Goal: Feedback & Contribution: Submit feedback/report problem

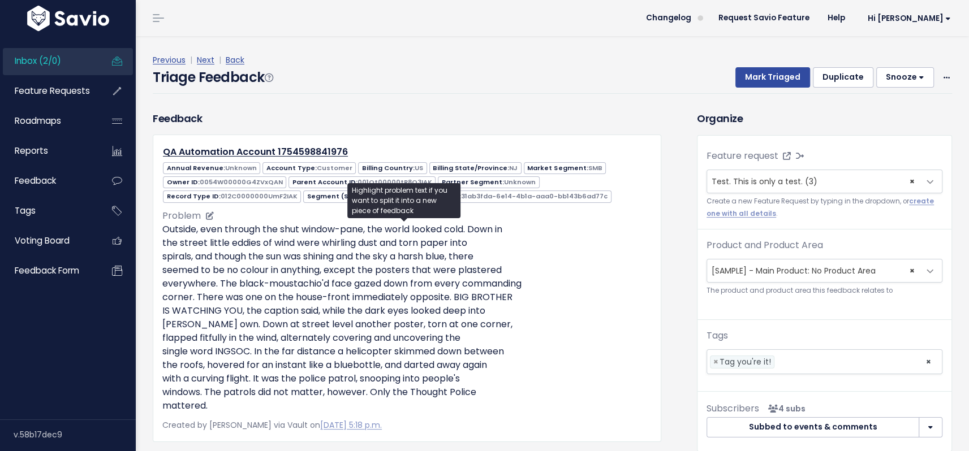
click at [585, 286] on p "Outside, even through the shut window-pane, the world looked cold. Down in the …" at bounding box center [406, 318] width 489 height 190
click at [292, 248] on p "Outside, even through the shut window-pane, the world looked cold. Down in the …" at bounding box center [406, 318] width 489 height 190
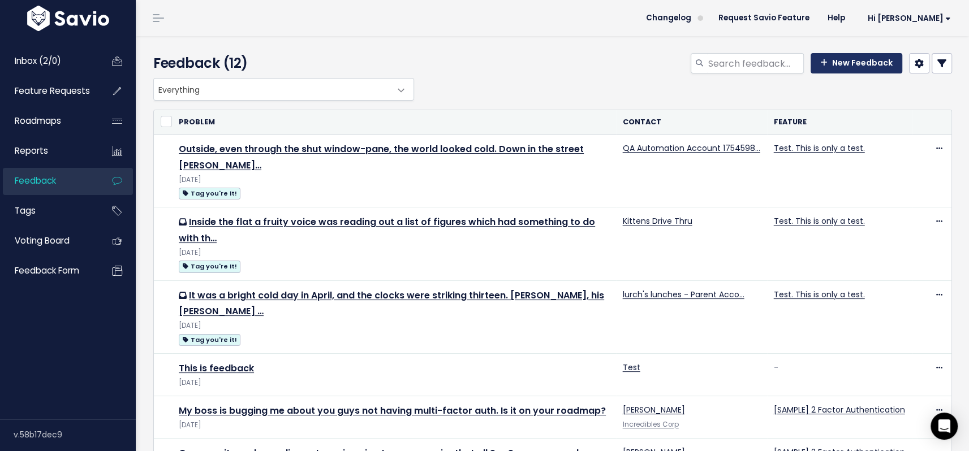
click at [836, 62] on link "New Feedback" at bounding box center [857, 63] width 92 height 20
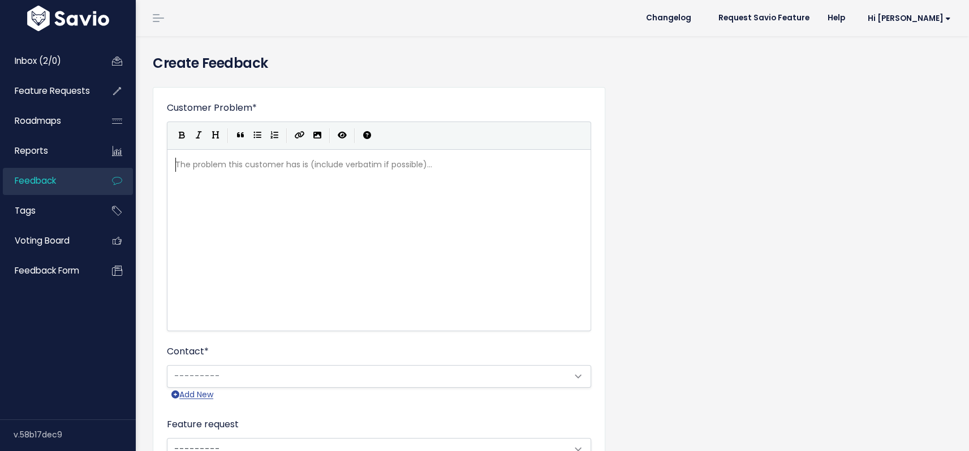
scroll to position [1, 0]
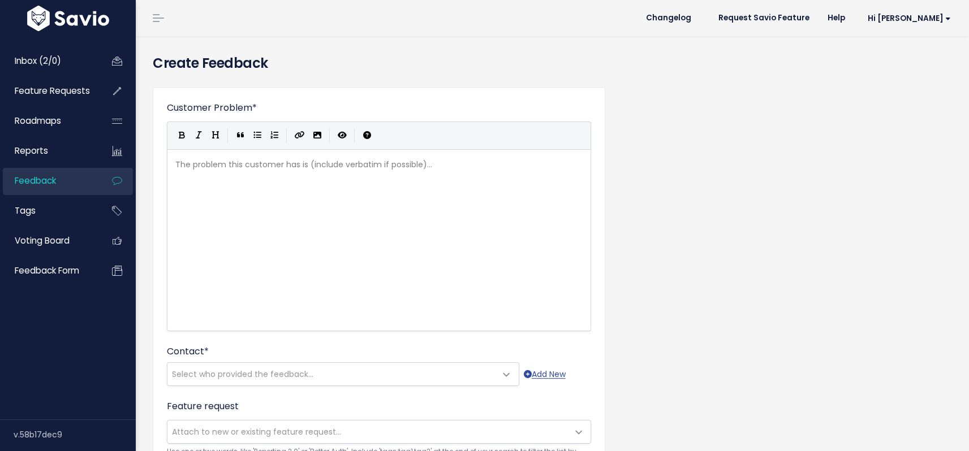
click at [312, 198] on div "The problem this customer has is (include verbatim if possible)... xxxxxxxxxx ​" at bounding box center [393, 255] width 440 height 198
click at [320, 221] on div "The problem this customer has is (include verbatim if possible)... xxxxxxxxxx ​" at bounding box center [393, 255] width 440 height 198
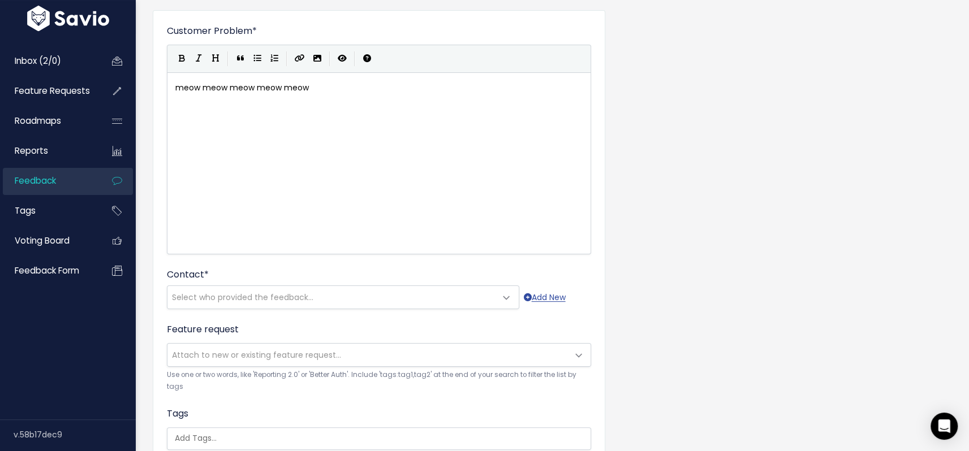
scroll to position [193, 0]
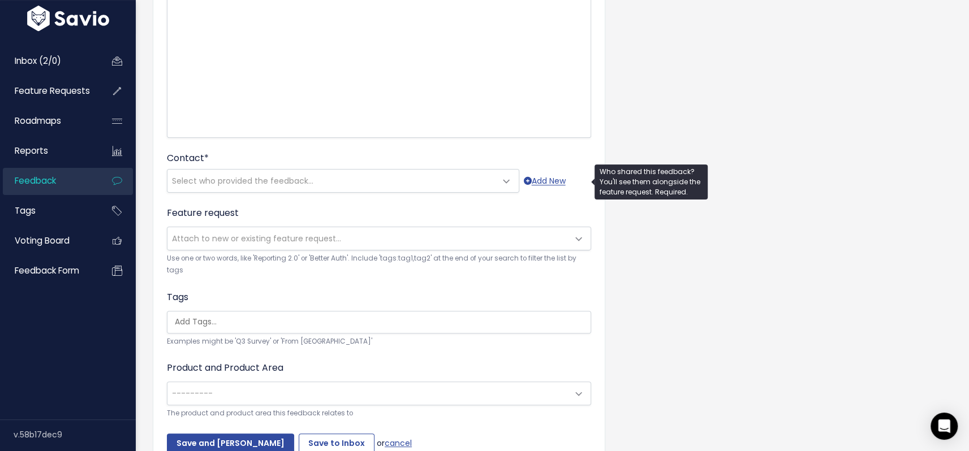
type textarea "meow meow meow meow meow"
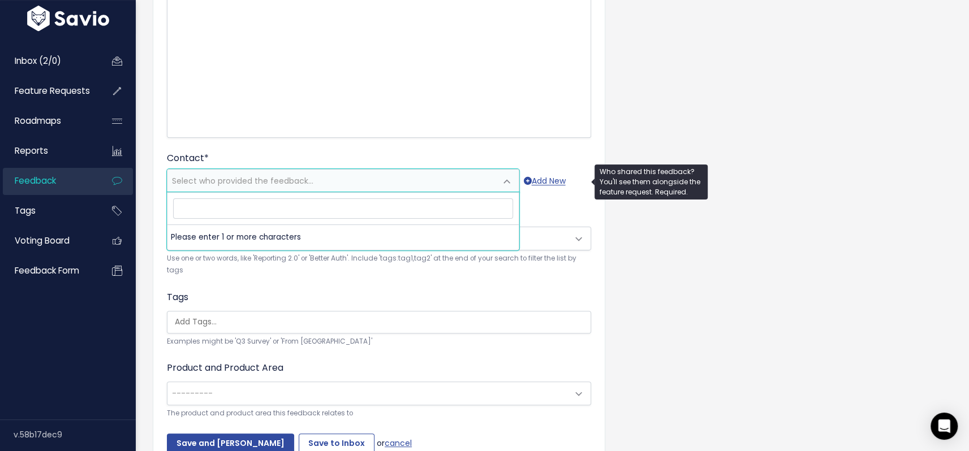
click at [310, 176] on span "Select who provided the feedback..." at bounding box center [242, 180] width 141 height 11
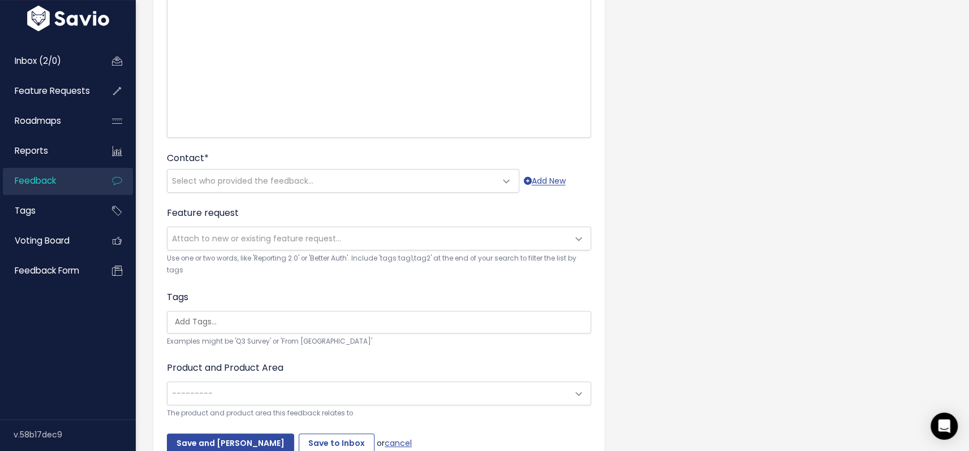
click at [313, 158] on div "Contact * --------- Select who provided the feedback... Add New" at bounding box center [379, 172] width 424 height 41
click at [508, 180] on span at bounding box center [507, 181] width 23 height 23
click at [438, 155] on div "Contact * --------- Select who provided the feedback... Add New" at bounding box center [379, 172] width 424 height 41
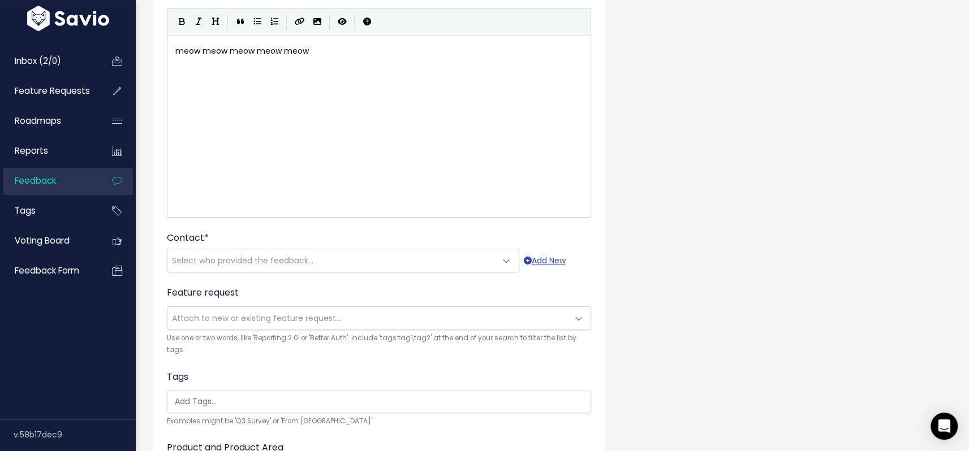
scroll to position [0, 0]
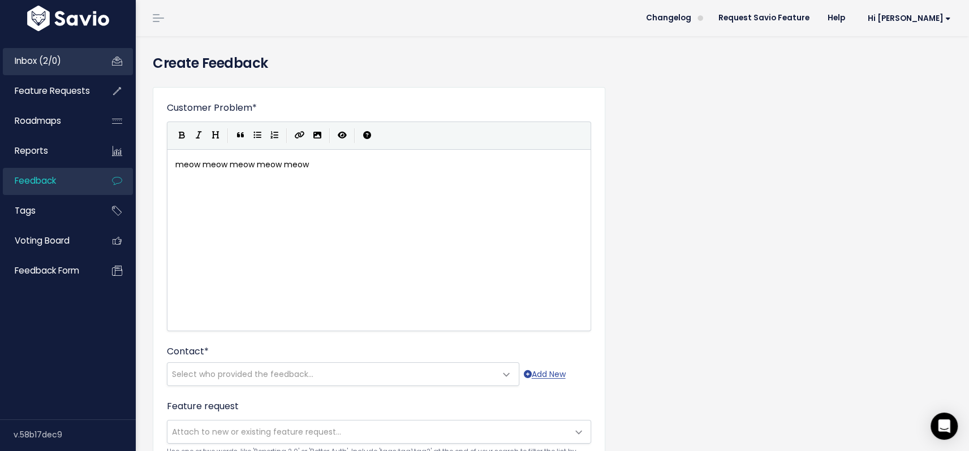
click at [36, 59] on span "Inbox (2/0)" at bounding box center [38, 61] width 46 height 12
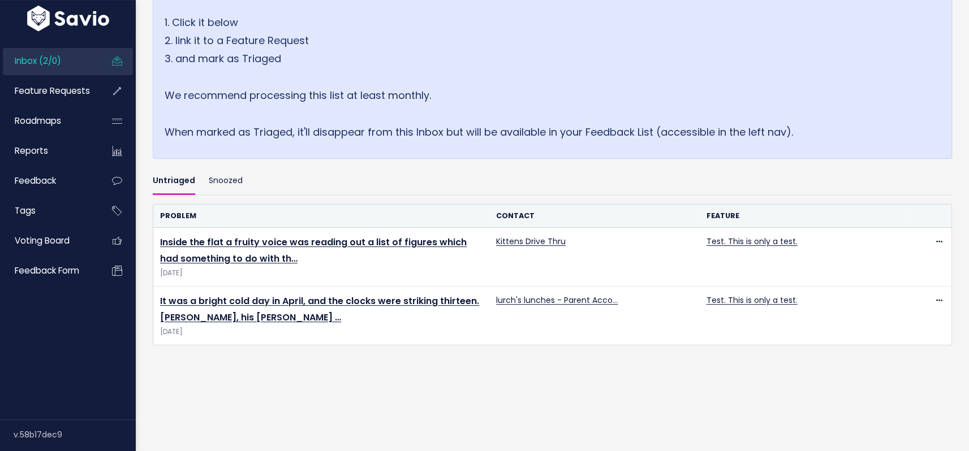
scroll to position [207, 0]
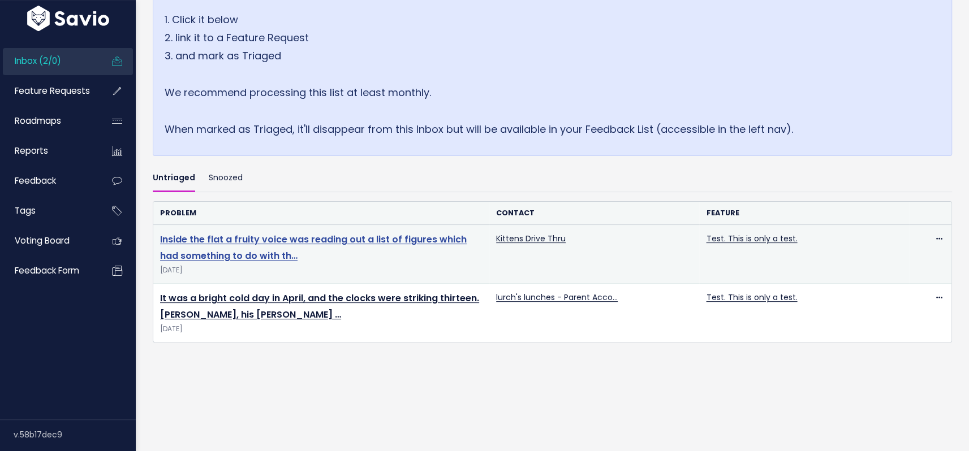
click at [278, 233] on link "Inside the flat a fruity voice was reading out a list of figures which had some…" at bounding box center [313, 247] width 307 height 29
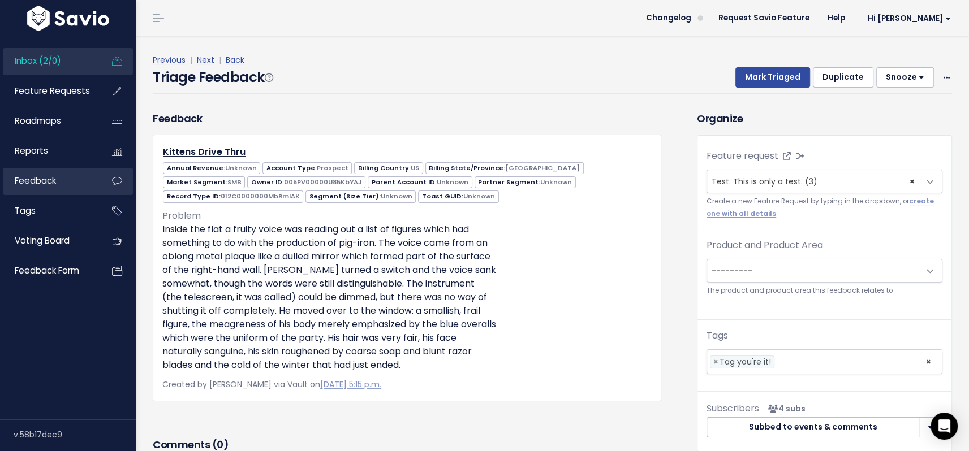
click at [31, 184] on span "Feedback" at bounding box center [35, 181] width 41 height 12
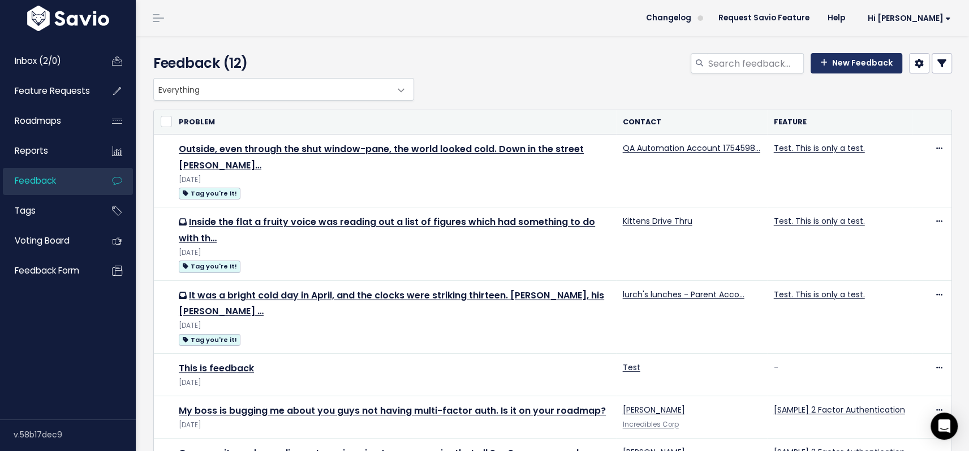
click at [833, 59] on link "New Feedback" at bounding box center [857, 63] width 92 height 20
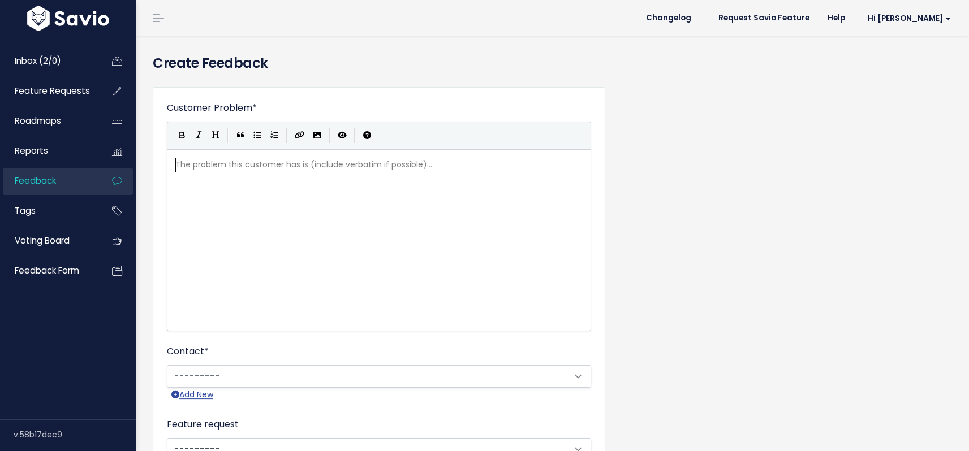
scroll to position [1, 0]
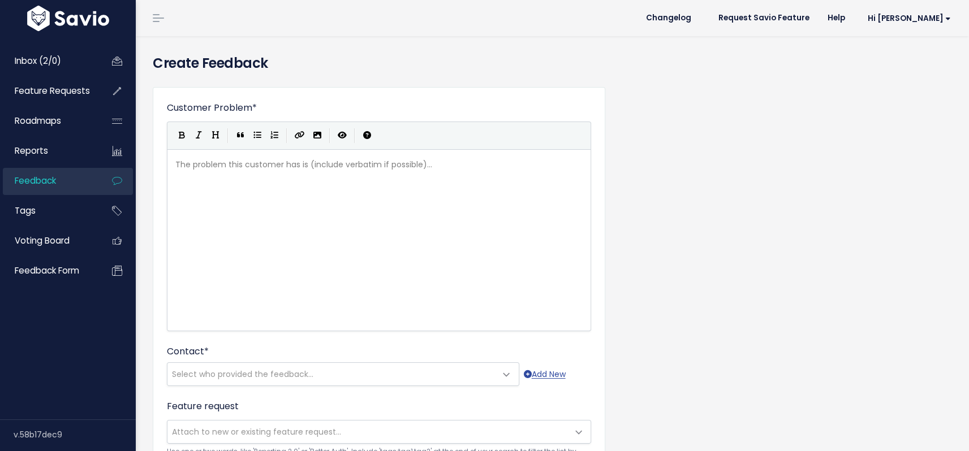
click at [303, 204] on div "The problem this customer has is (include verbatim if possible)... xxxxxxxxxx ​" at bounding box center [393, 255] width 440 height 198
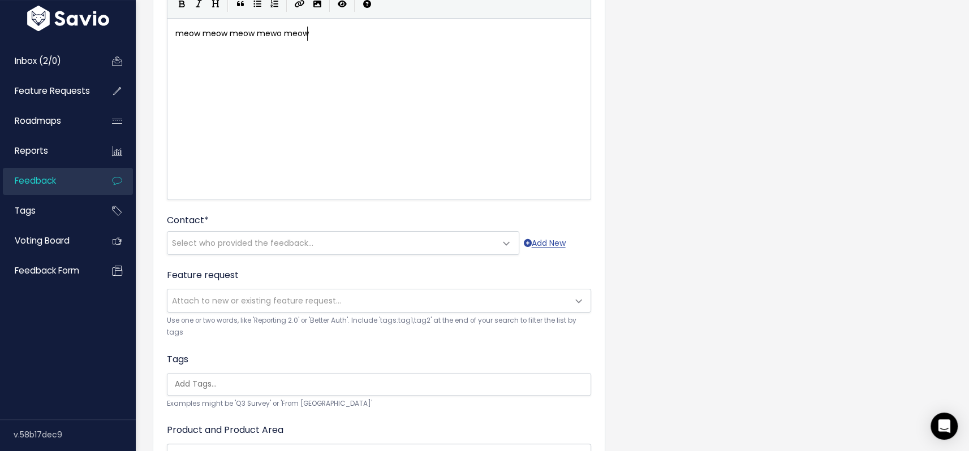
scroll to position [153, 0]
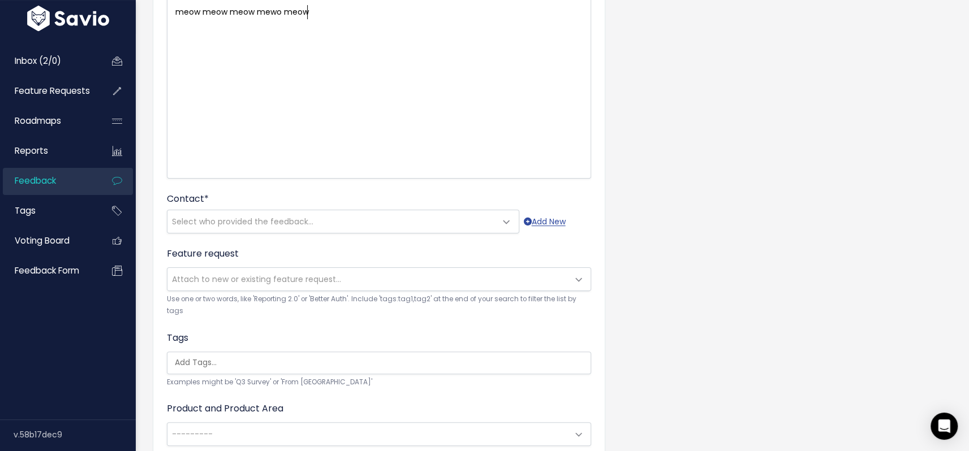
type textarea "meow meow meow mewo meow"
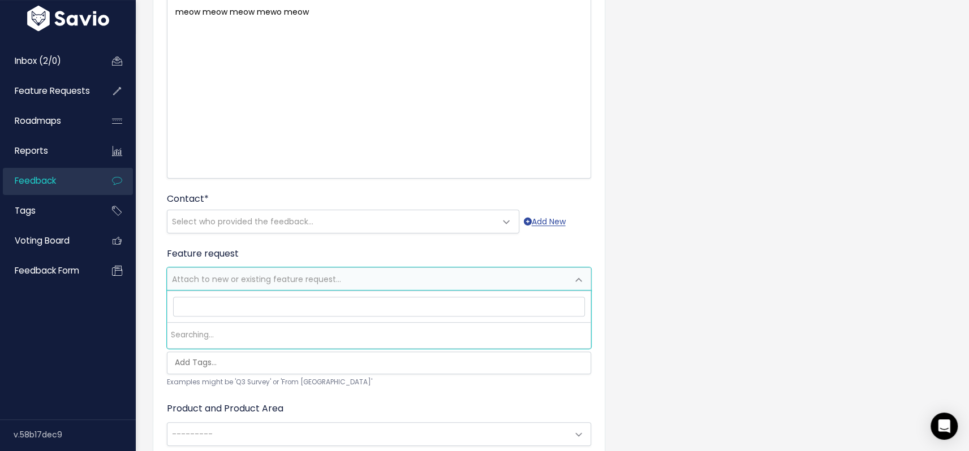
click at [299, 281] on span "Attach to new or existing feature request..." at bounding box center [256, 279] width 169 height 11
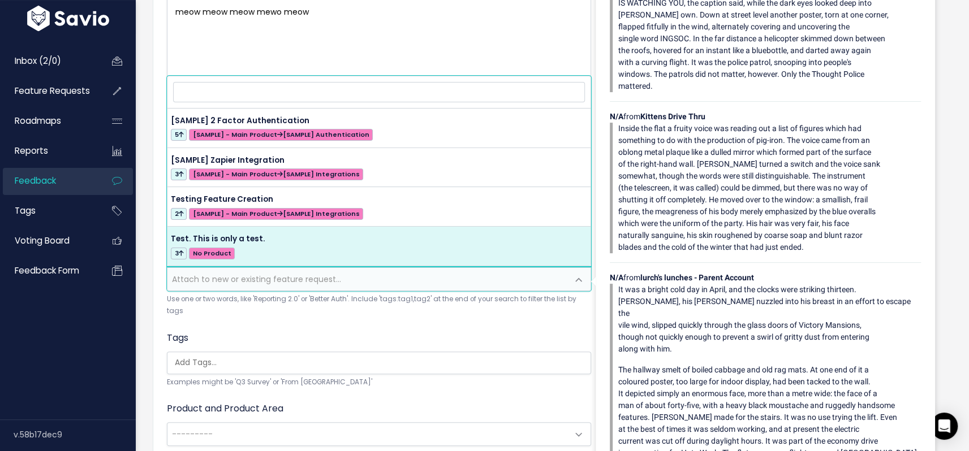
select select "63662"
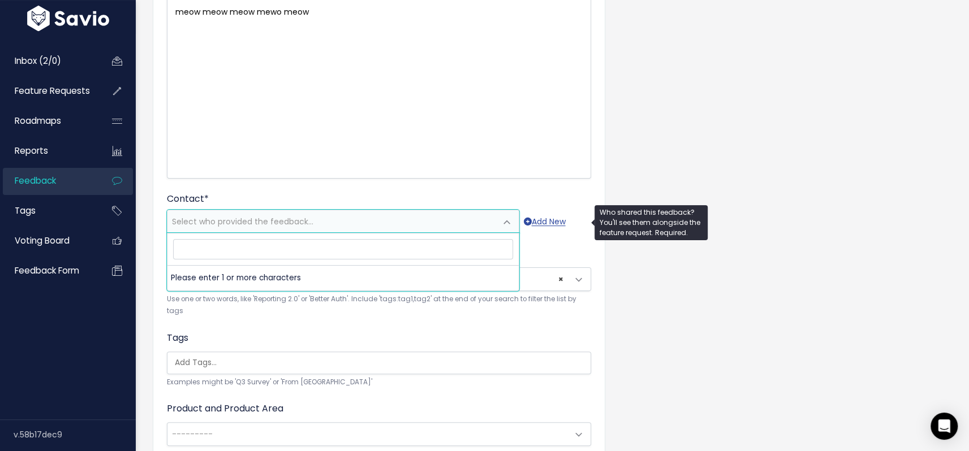
click at [283, 221] on span "Select who provided the feedback..." at bounding box center [242, 221] width 141 height 11
click at [285, 251] on input "search" at bounding box center [343, 249] width 340 height 20
type input "s"
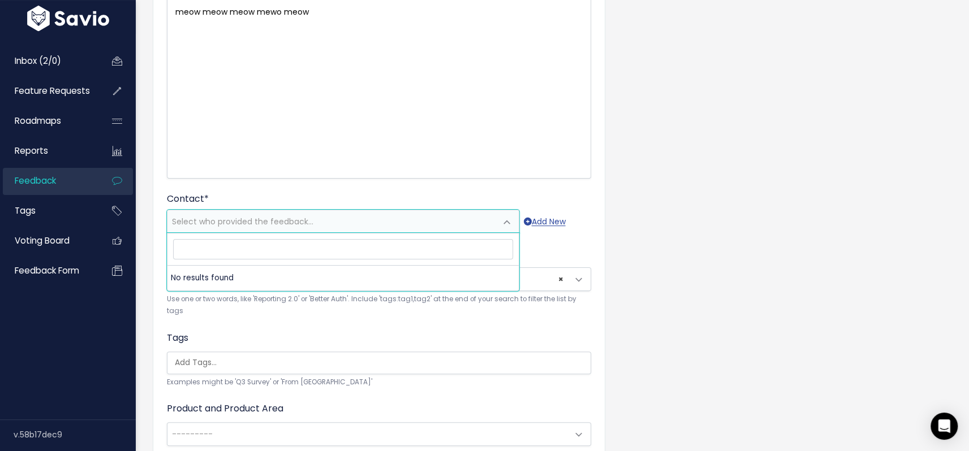
type input "a"
click at [335, 186] on form "Customer Problem * meow meow meow mewo meow | | | | meow meow meow mewo meow xx…" at bounding box center [379, 222] width 424 height 546
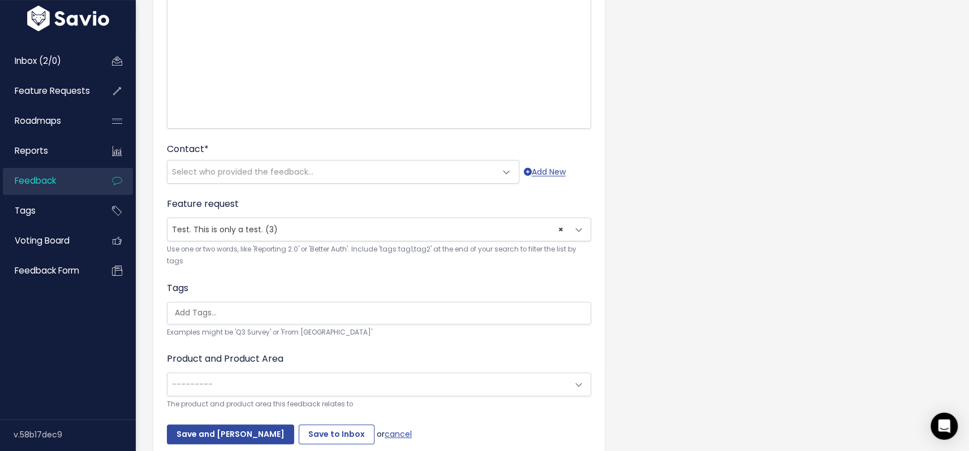
scroll to position [260, 0]
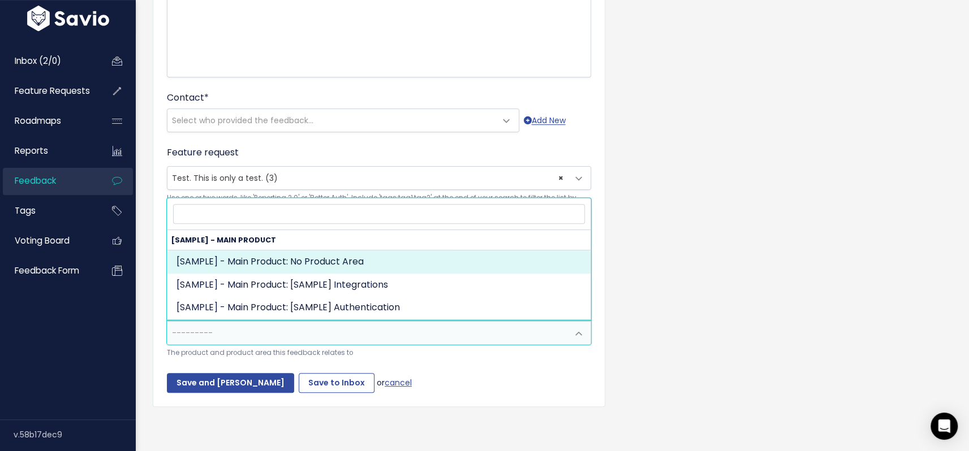
click at [296, 329] on span "---------" at bounding box center [367, 333] width 401 height 23
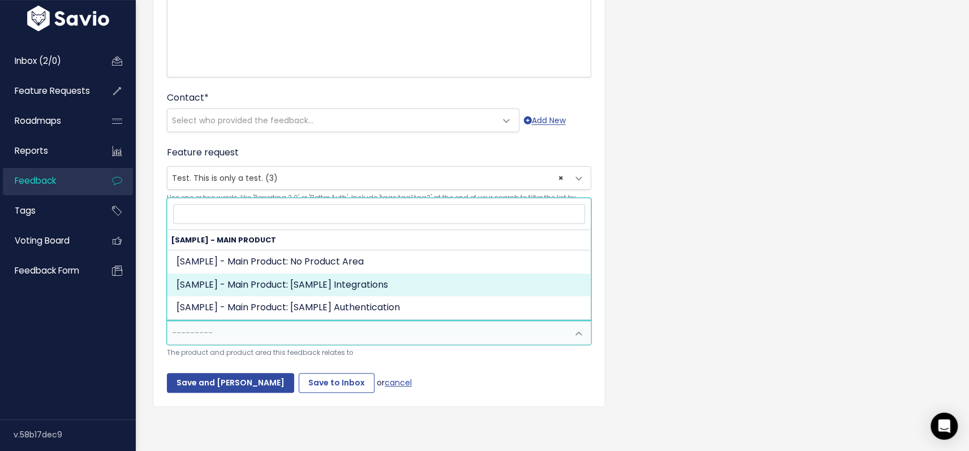
select select "MAIN:INTEGRATIONS"
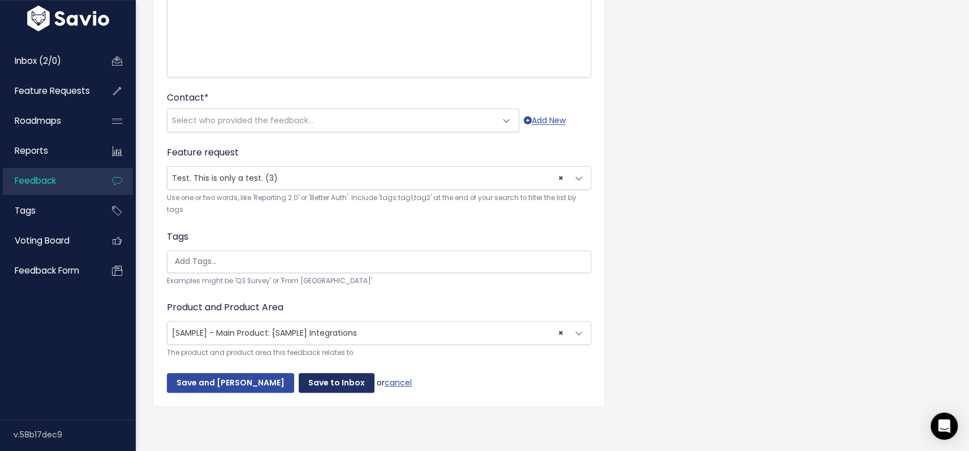
click at [308, 379] on input "Save to Inbox" at bounding box center [337, 383] width 76 height 20
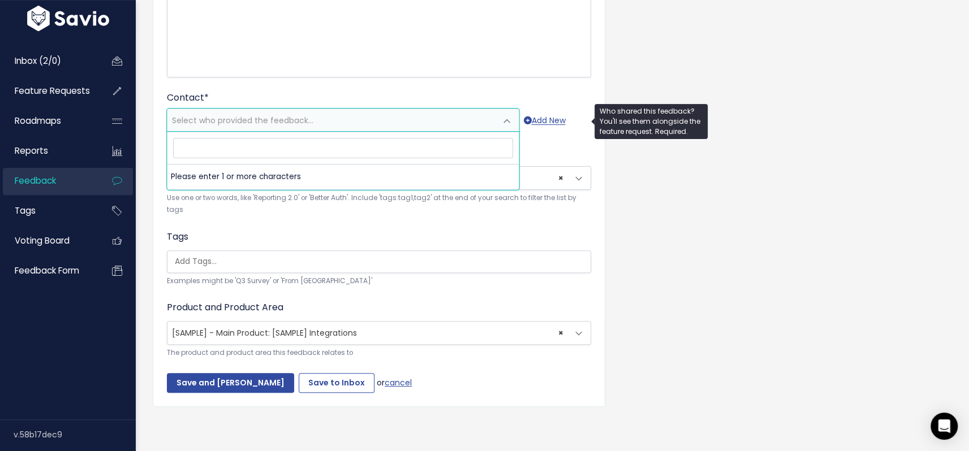
click at [275, 115] on span "Select who provided the feedback..." at bounding box center [242, 120] width 141 height 11
click at [530, 117] on icon at bounding box center [528, 121] width 8 height 8
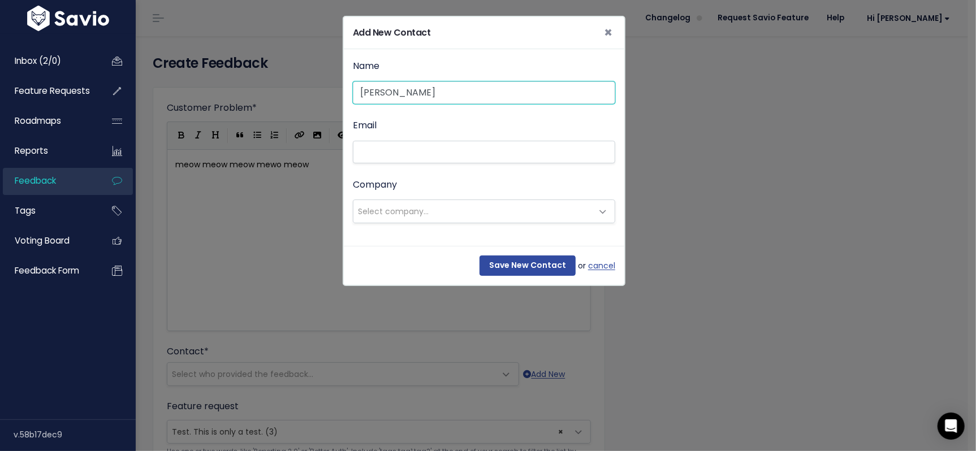
type input "Robbie Kitten"
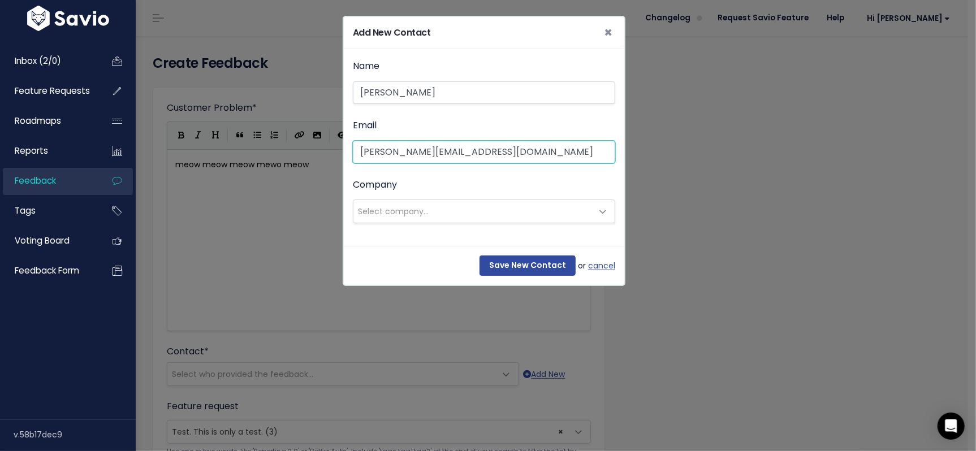
type input "robbie@kitten.com"
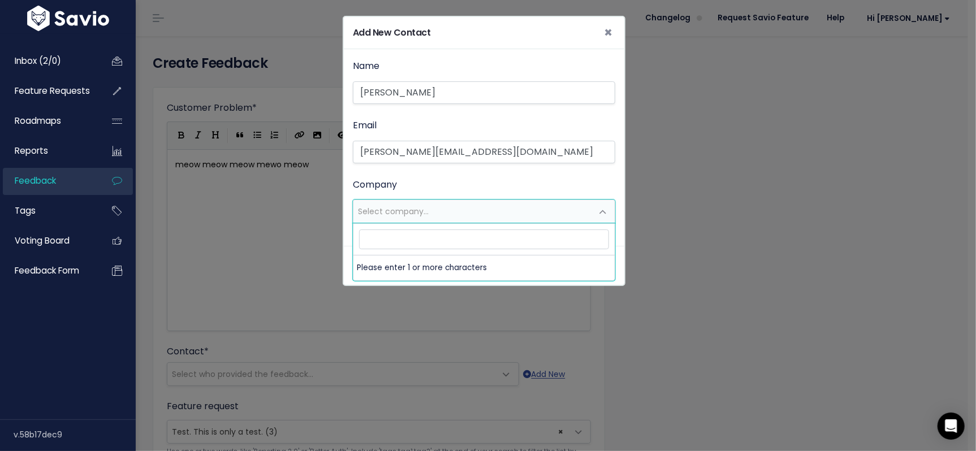
click at [467, 204] on span "Select company..." at bounding box center [473, 211] width 239 height 23
type input "t"
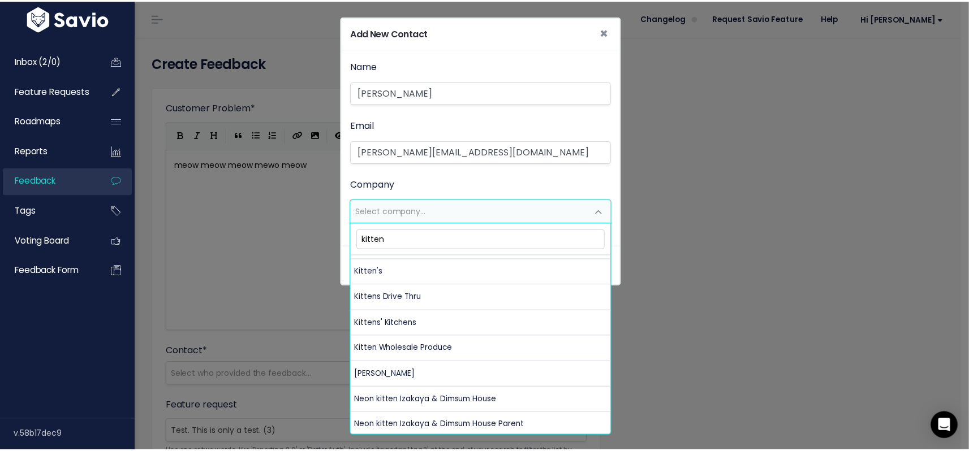
scroll to position [262, 0]
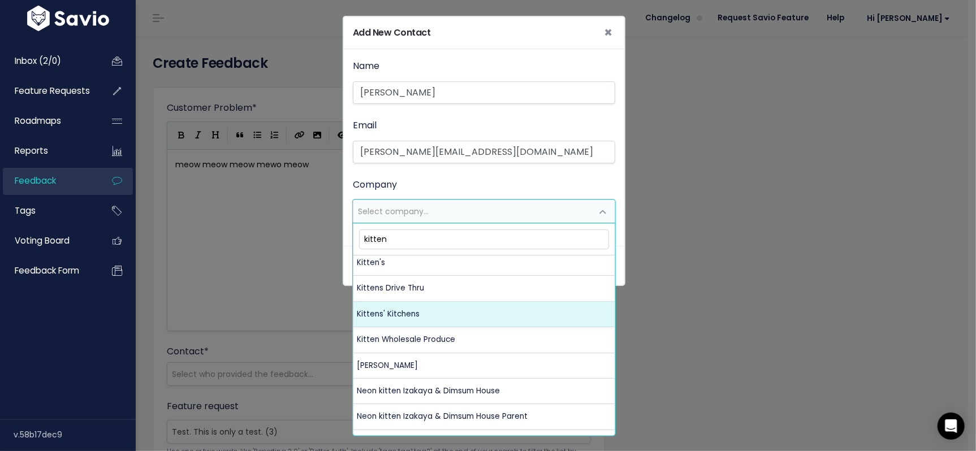
type input "kitten"
select select "18086641"
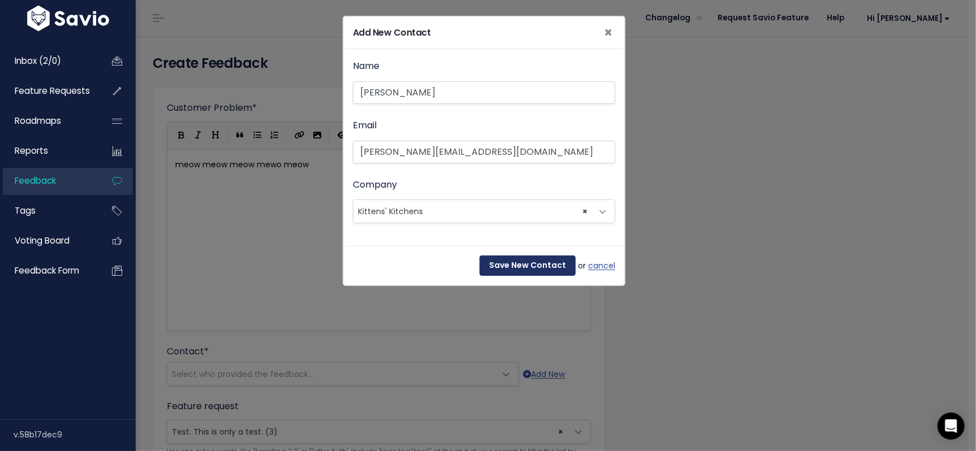
click at [510, 264] on input "Save New Contact" at bounding box center [528, 266] width 96 height 20
select select "92215540"
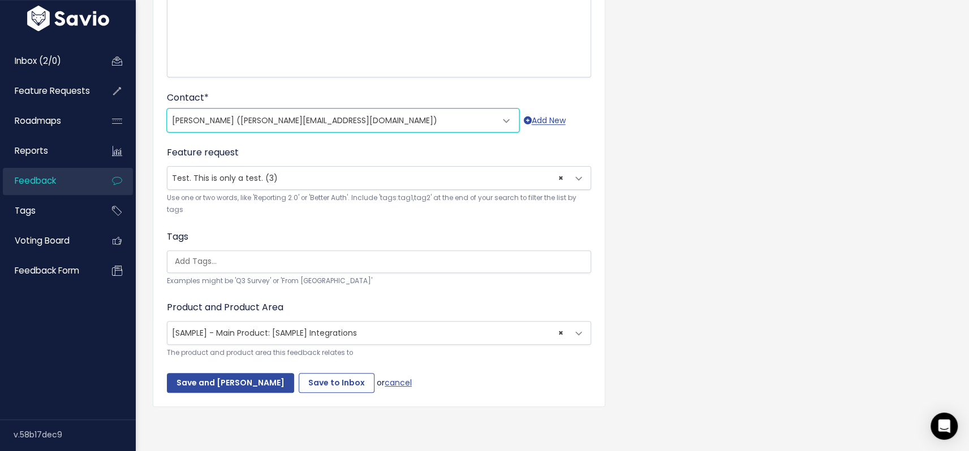
scroll to position [260, 0]
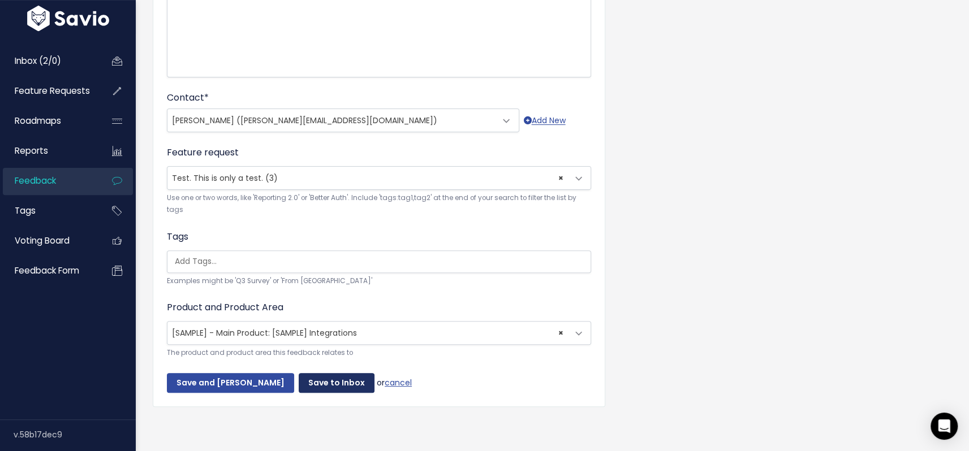
click at [317, 377] on input "Save to Inbox" at bounding box center [337, 383] width 76 height 20
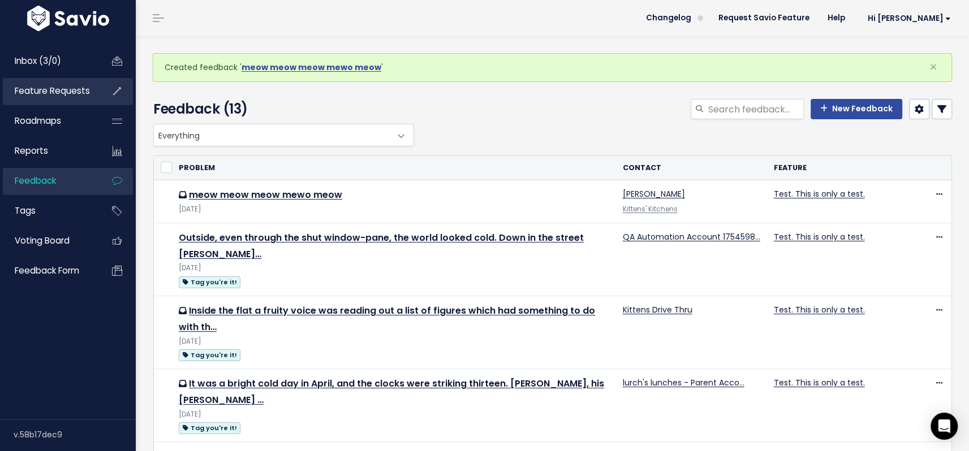
click at [51, 88] on span "Feature Requests" at bounding box center [52, 91] width 75 height 12
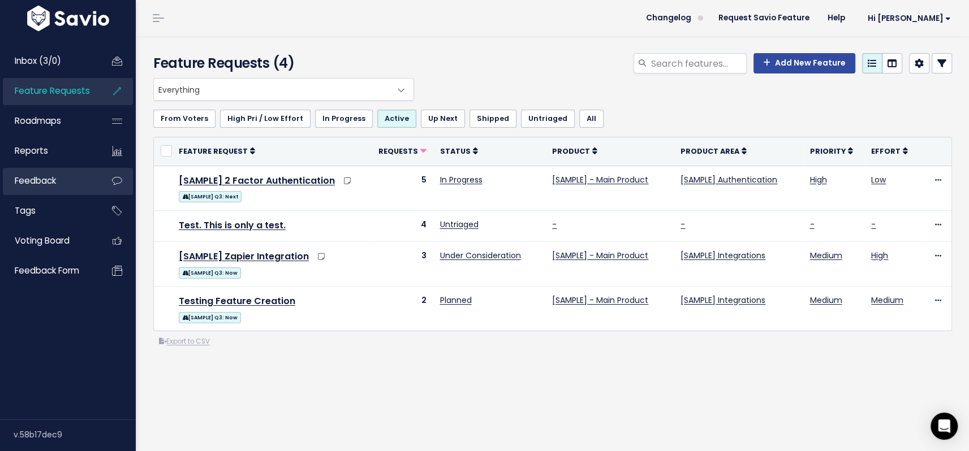
click at [51, 184] on span "Feedback" at bounding box center [35, 181] width 41 height 12
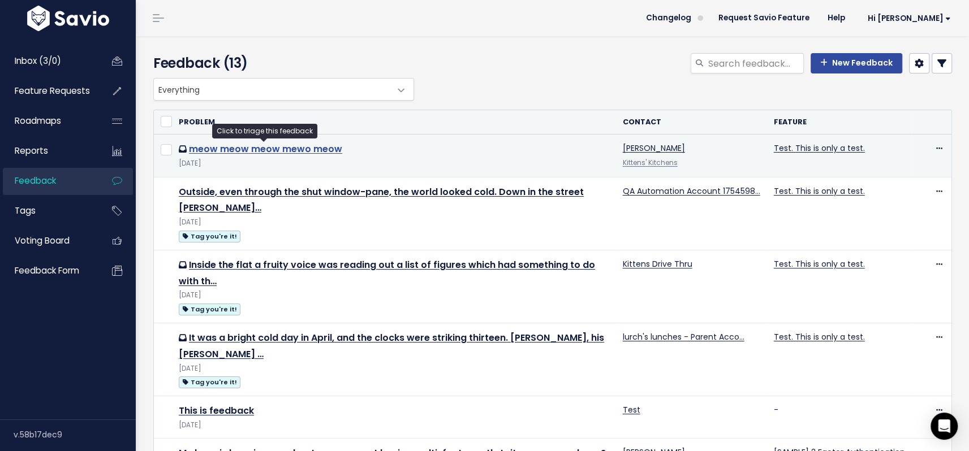
click at [285, 148] on link "meow meow meow mewo meow" at bounding box center [265, 149] width 153 height 13
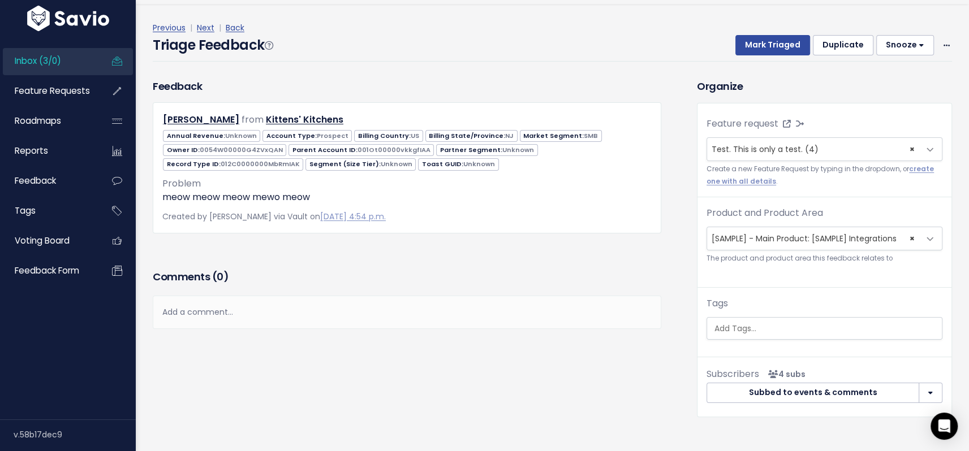
scroll to position [37, 0]
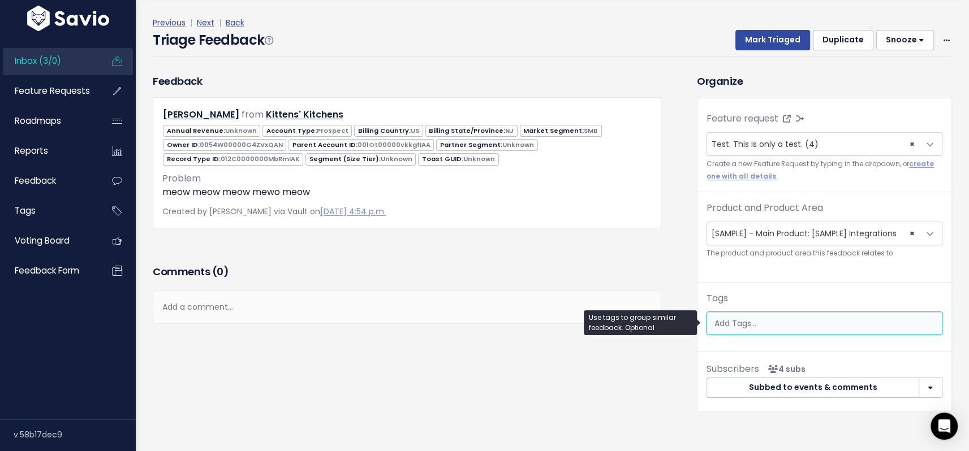
click at [741, 319] on input "search" at bounding box center [830, 324] width 240 height 12
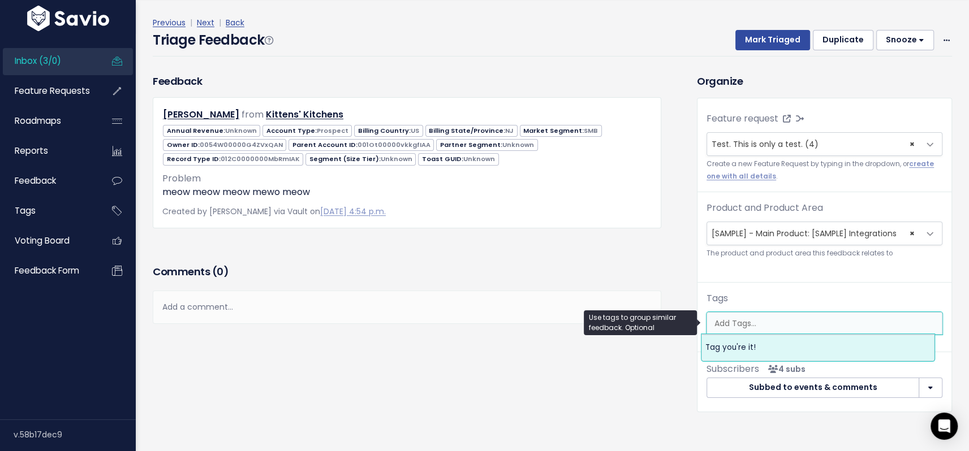
click at [739, 320] on input "search" at bounding box center [830, 324] width 240 height 12
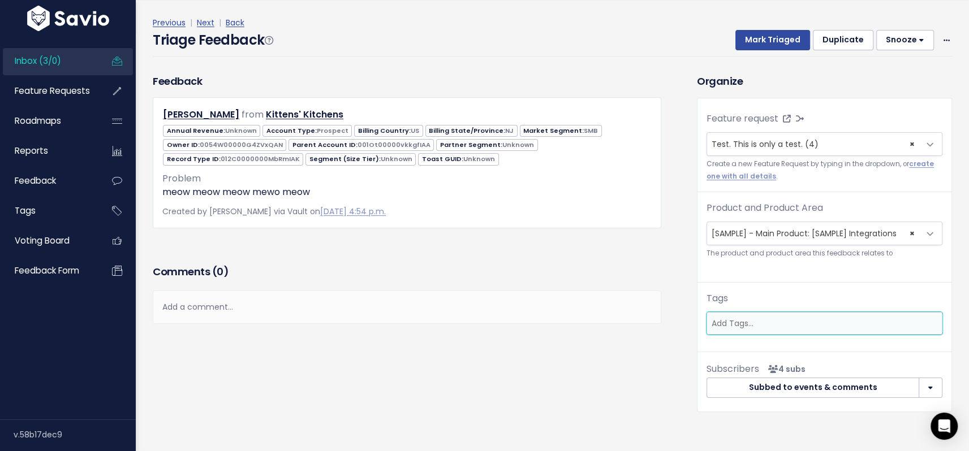
click at [572, 262] on div "Comments ( 0 )" at bounding box center [407, 276] width 509 height 28
click at [259, 160] on span "012C0000000MbRmIAK" at bounding box center [260, 158] width 79 height 9
drag, startPoint x: 217, startPoint y: 158, endPoint x: 293, endPoint y: 158, distance: 76.4
click at [291, 159] on span "Record Type ID: 012C0000000MbRmIAK" at bounding box center [233, 159] width 140 height 12
drag, startPoint x: 291, startPoint y: 158, endPoint x: 217, endPoint y: 160, distance: 74.7
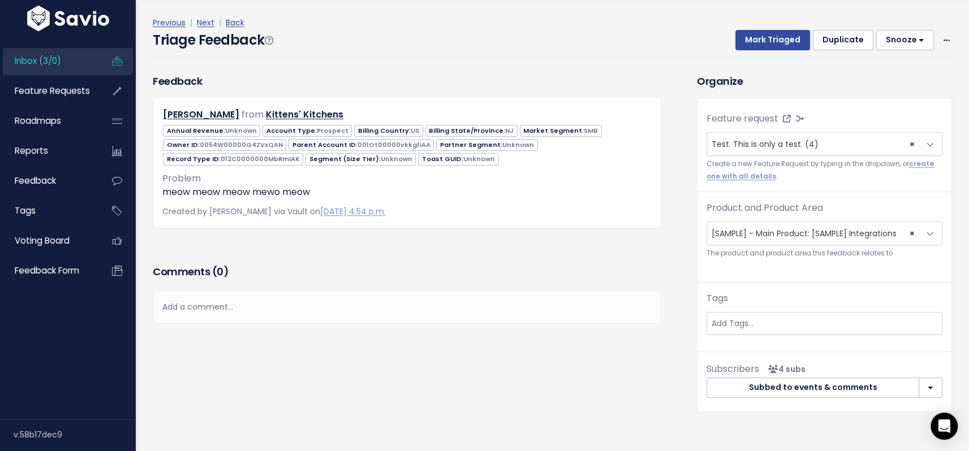
click at [217, 160] on span "Record Type ID: 012C0000000MbRmIAK" at bounding box center [233, 159] width 140 height 12
copy span "012C0000000MbRmIAK"
click at [371, 145] on span "001Ot00000vkkgfIAA" at bounding box center [394, 144] width 73 height 9
copy span "001Ot00000vkkgfIAA"
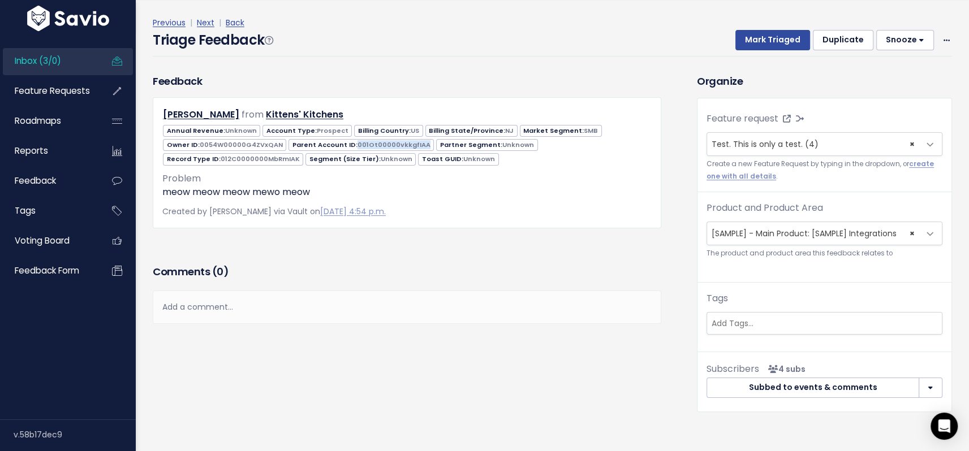
click at [240, 146] on span "0054W00000G4ZVxQAN" at bounding box center [241, 144] width 83 height 9
copy span "0054W00000G4ZVxQAN"
click at [252, 158] on span "012C0000000MbRmIAK" at bounding box center [260, 158] width 79 height 9
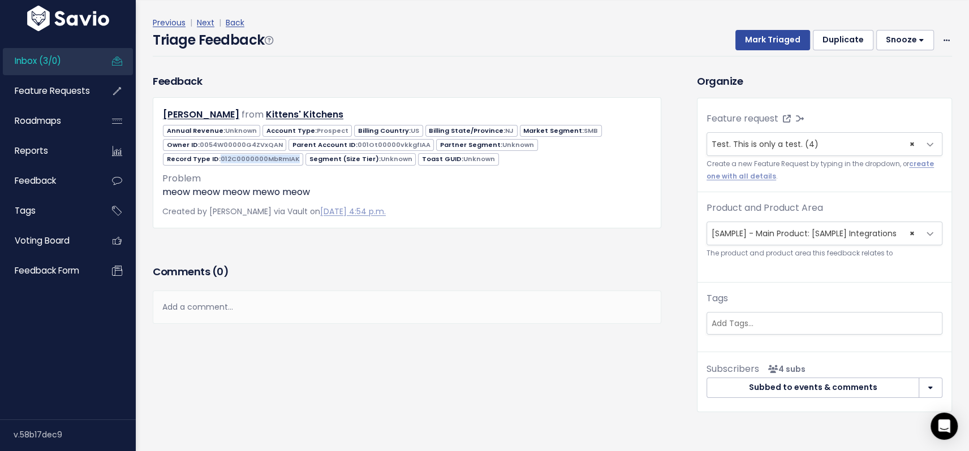
copy span "012C0000000MbRmIAK"
click at [53, 178] on span "Feedback" at bounding box center [35, 181] width 41 height 12
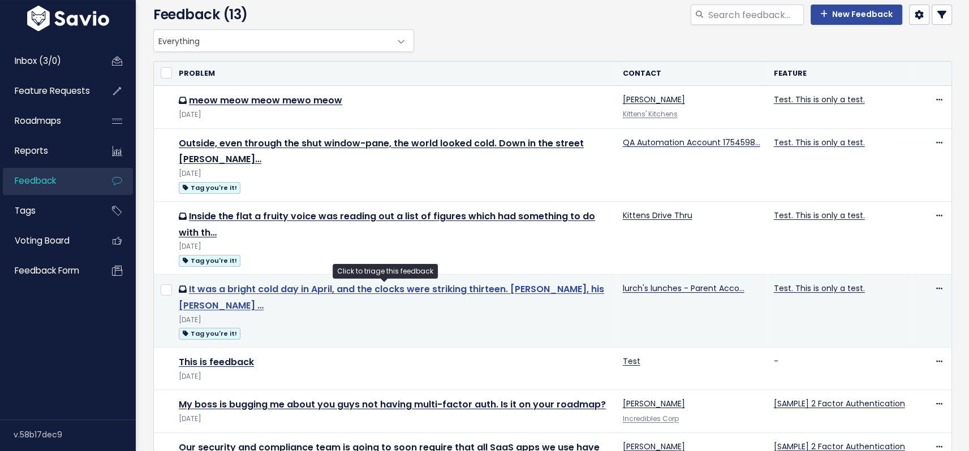
scroll to position [58, 0]
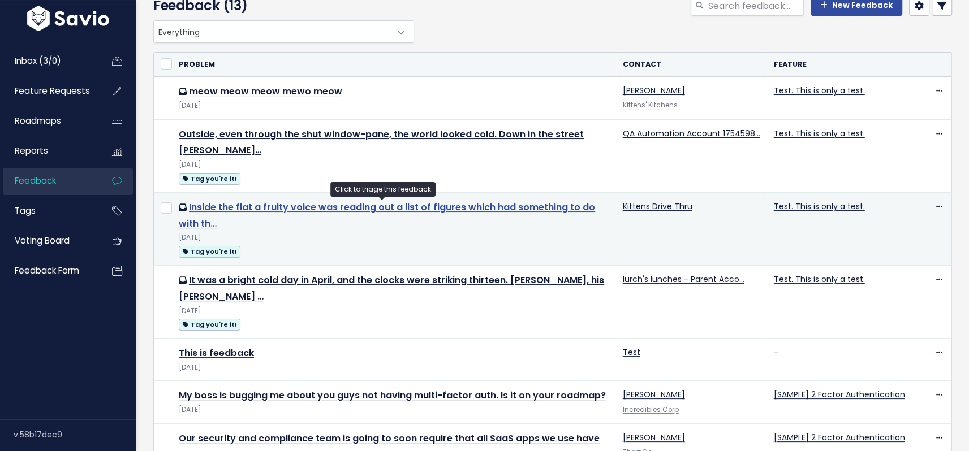
click at [379, 208] on link "Inside the flat a fruity voice was reading out a list of figures which had some…" at bounding box center [387, 215] width 416 height 29
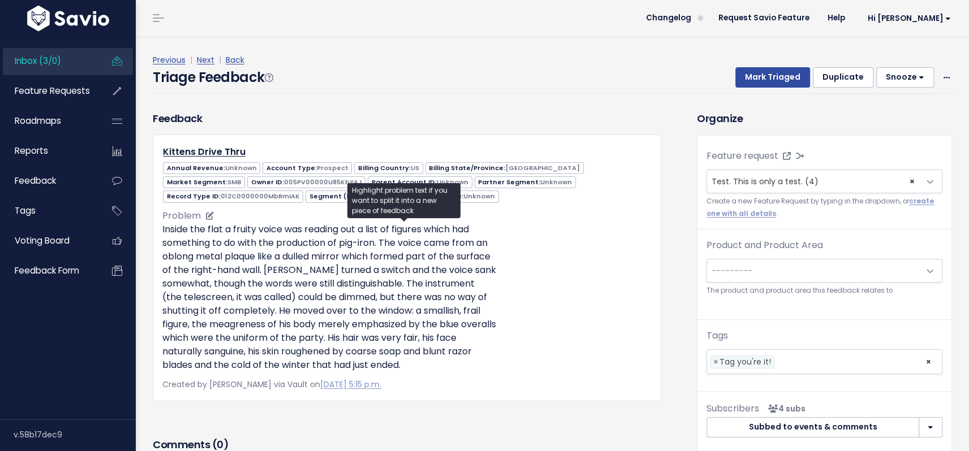
click at [478, 267] on p "Inside the flat a fruity voice was reading out a list of figures which had some…" at bounding box center [406, 297] width 489 height 149
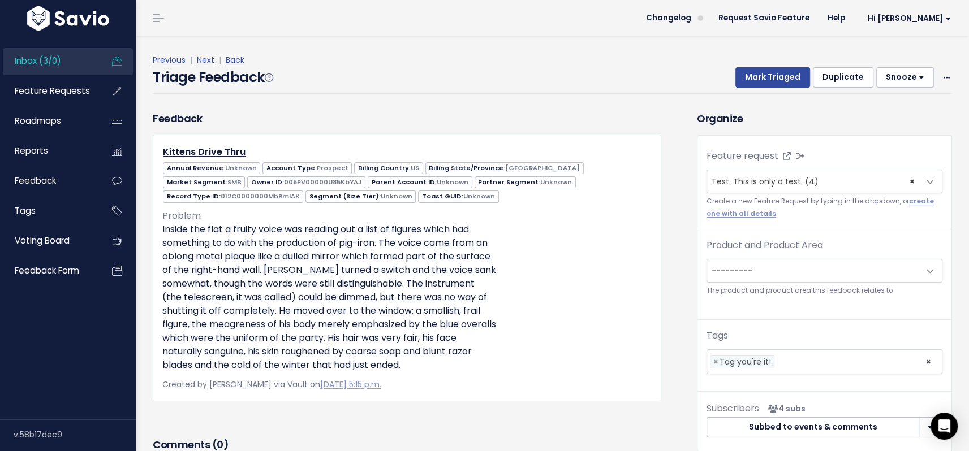
click at [393, 200] on div "Highlight problem text if you want to split it into a new piece of feedback" at bounding box center [403, 200] width 113 height 35
click at [377, 200] on div "Annual Revenue: Unknown Account Type: Prospect Billing Country: [GEOGRAPHIC_DAT…" at bounding box center [407, 182] width 506 height 43
click at [230, 151] on link "Kittens Drive Thru" at bounding box center [204, 151] width 83 height 13
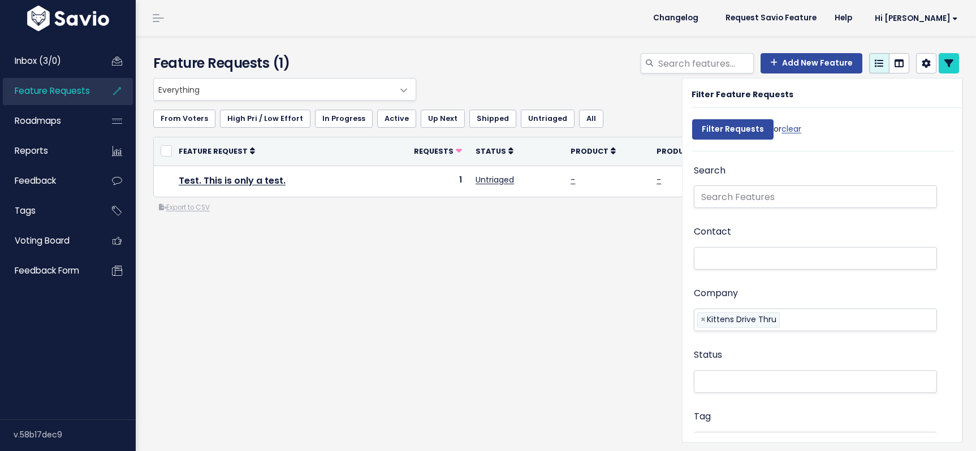
select select
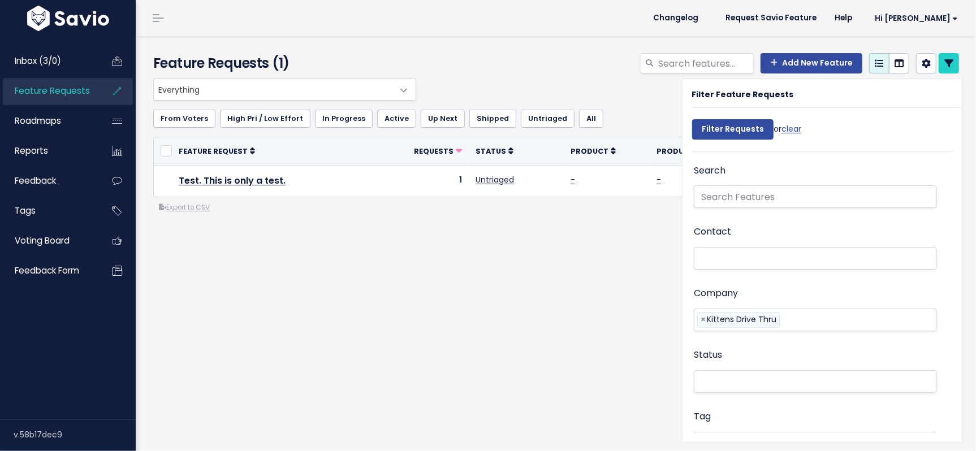
select select
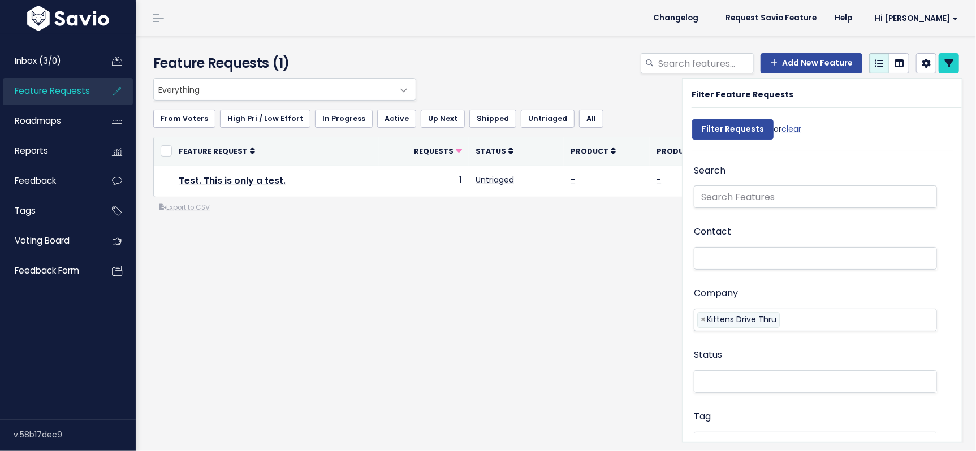
select select
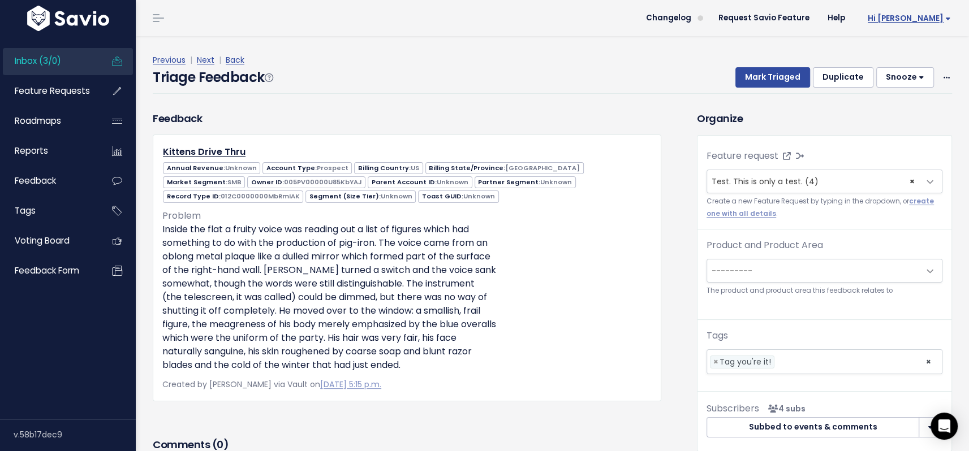
click at [906, 19] on span "Hi [PERSON_NAME]" at bounding box center [909, 18] width 83 height 8
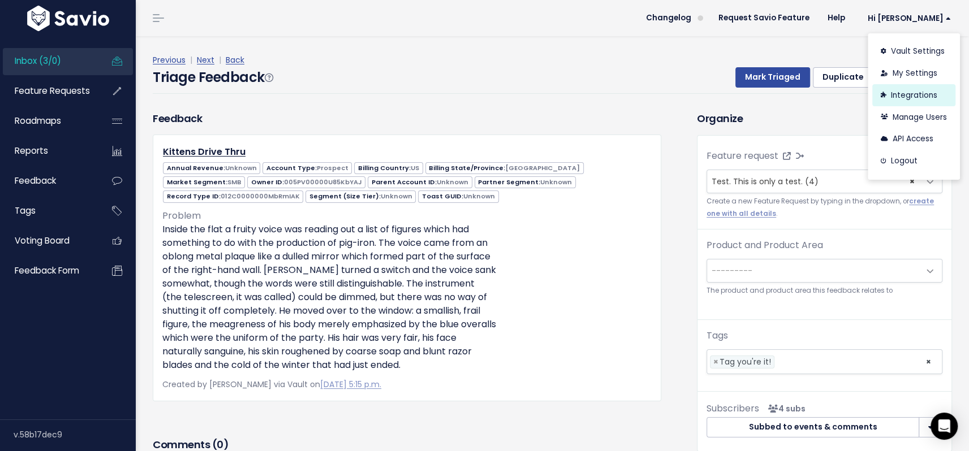
click at [914, 94] on link "Integrations" at bounding box center [913, 95] width 83 height 22
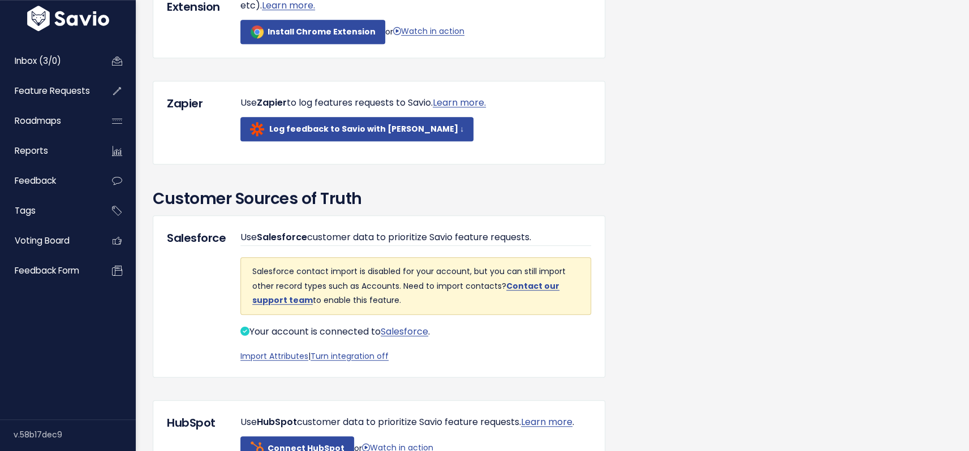
scroll to position [598, 0]
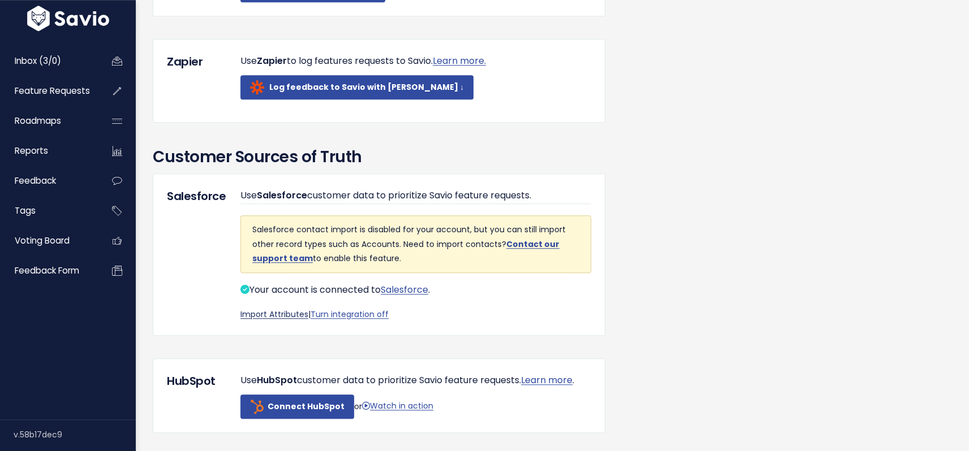
click at [286, 320] on link "Import Attributes" at bounding box center [274, 314] width 68 height 11
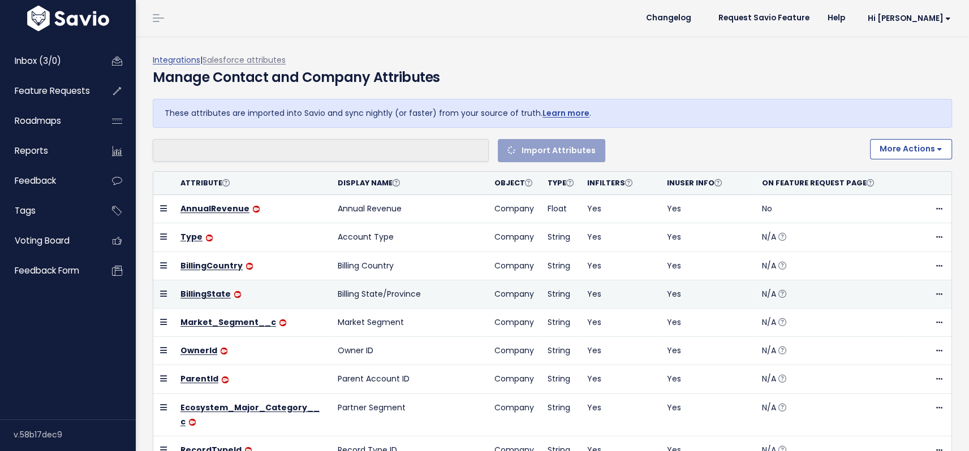
select select
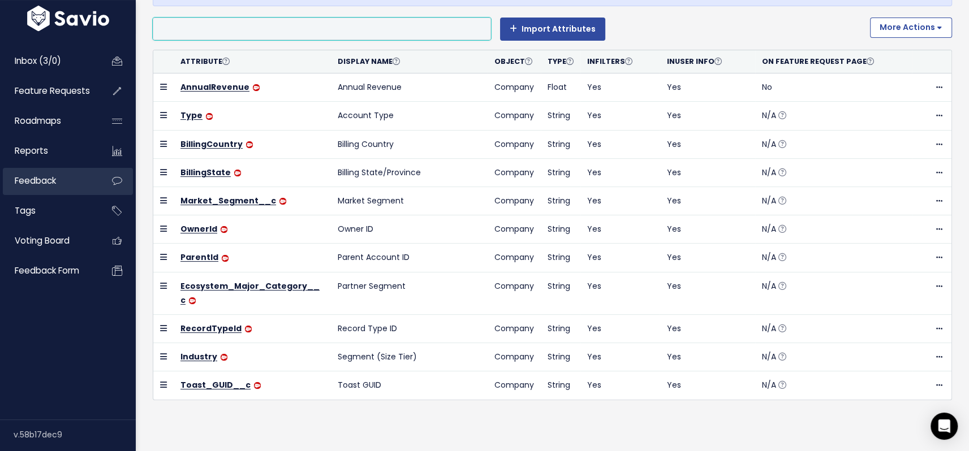
click at [23, 179] on span "Feedback" at bounding box center [35, 181] width 41 height 12
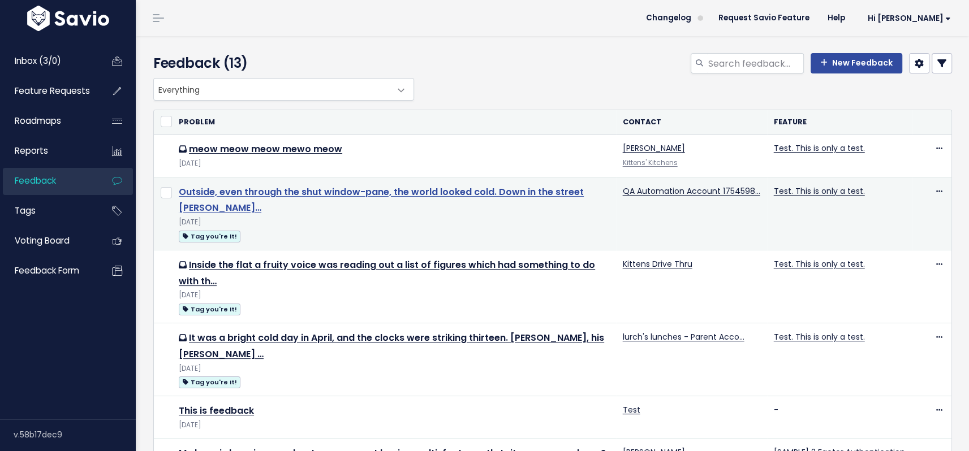
click at [287, 195] on link "Outside, even through the shut window-pane, the world looked cold. Down in the …" at bounding box center [381, 200] width 405 height 29
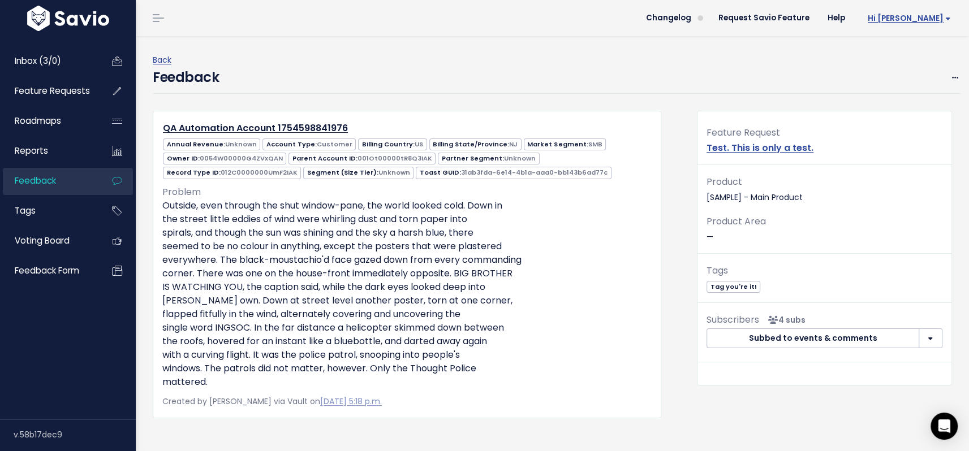
click at [931, 17] on span "Hi [PERSON_NAME]" at bounding box center [909, 18] width 83 height 8
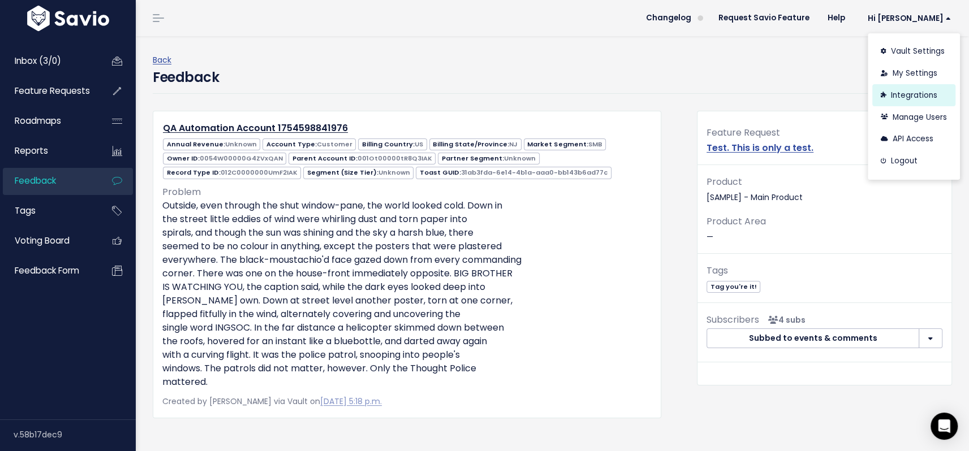
click at [909, 96] on link "Integrations" at bounding box center [913, 95] width 83 height 22
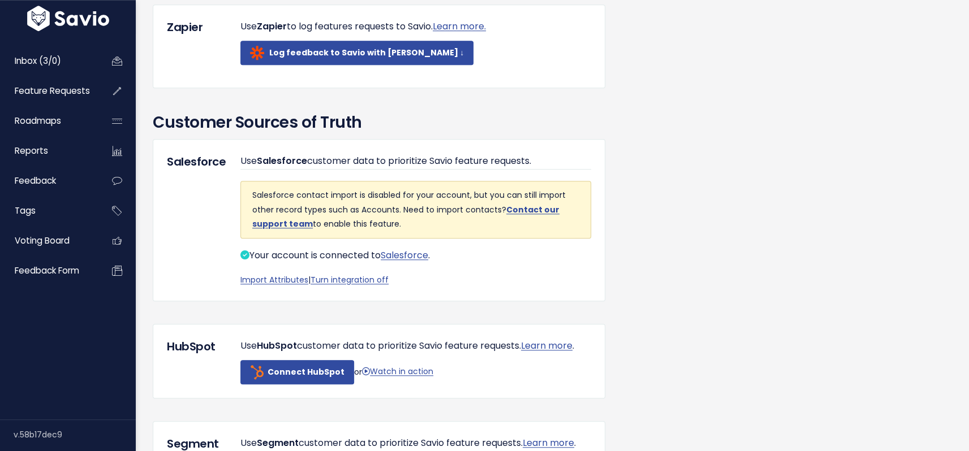
scroll to position [640, 0]
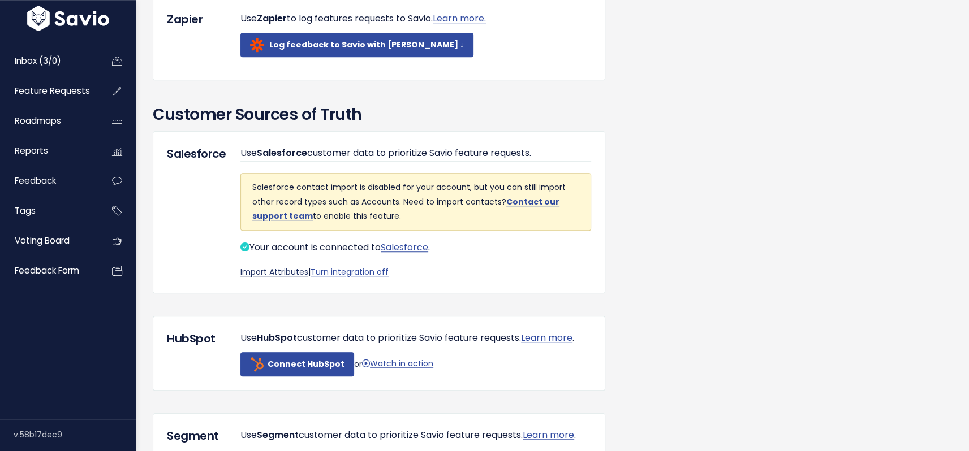
click at [289, 278] on link "Import Attributes" at bounding box center [274, 271] width 68 height 11
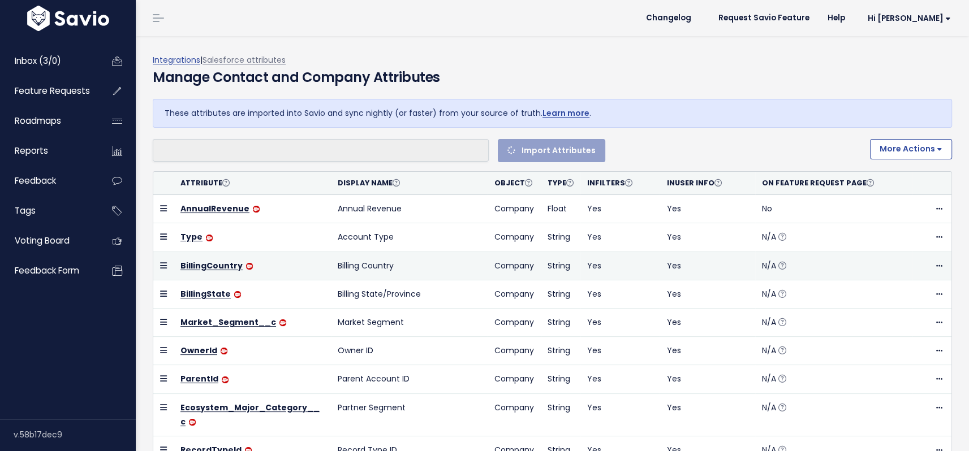
select select
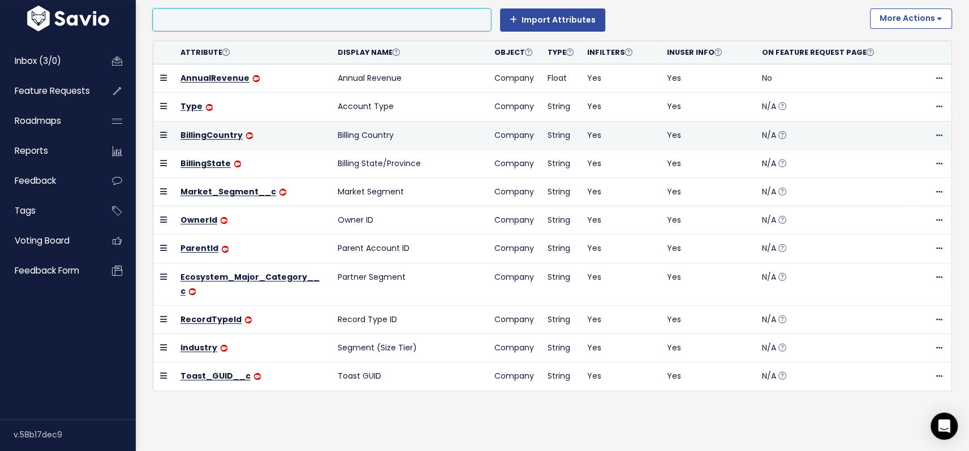
scroll to position [124, 0]
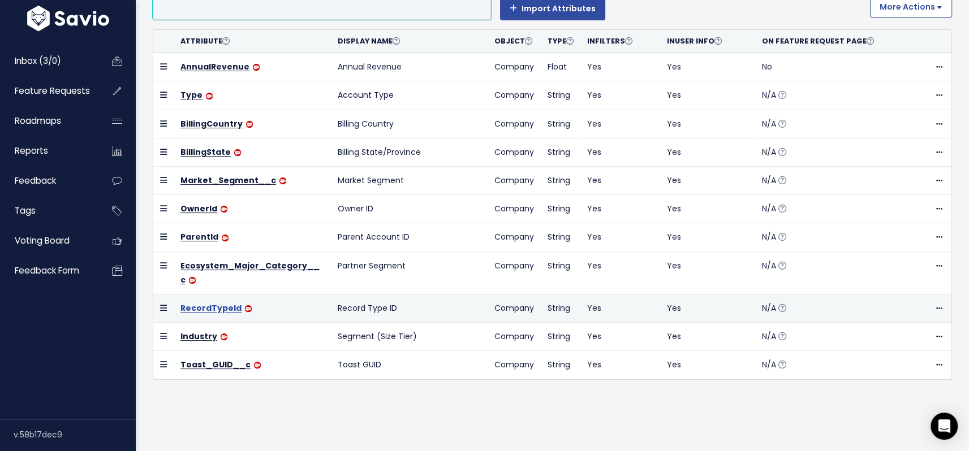
click at [225, 307] on link "RecordTypeId" at bounding box center [210, 308] width 61 height 11
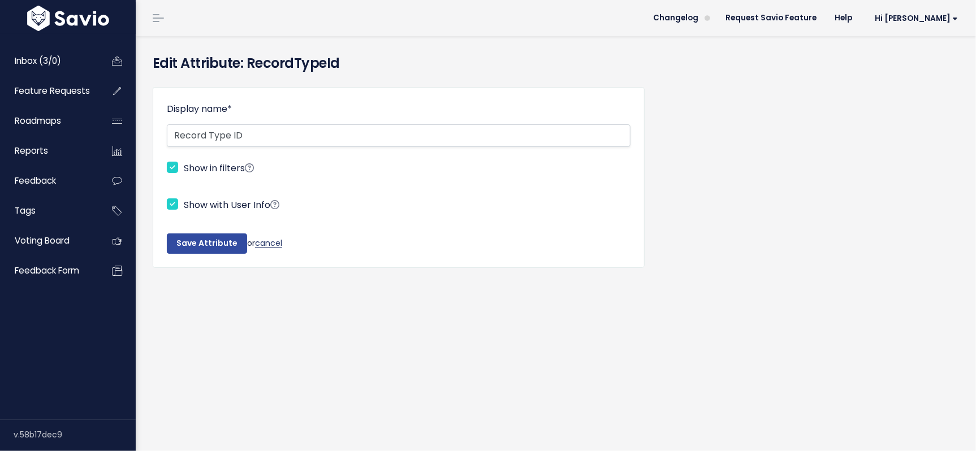
click at [270, 243] on link "cancel" at bounding box center [268, 243] width 27 height 11
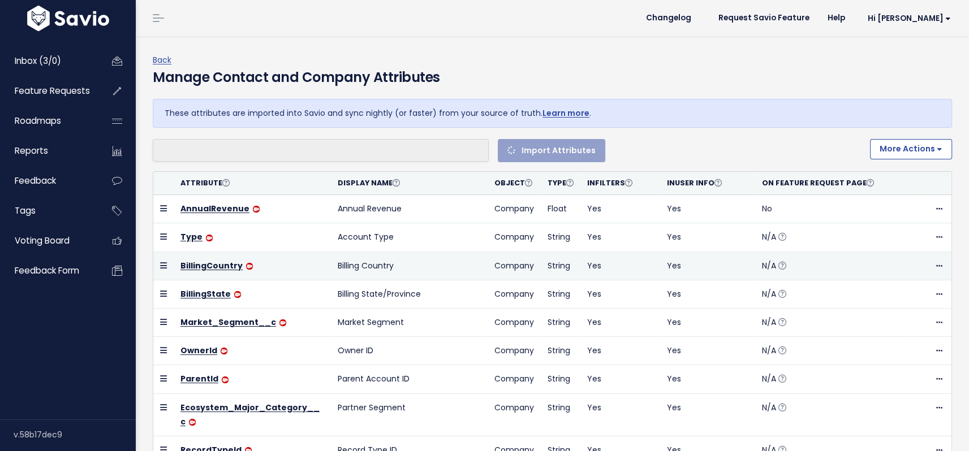
select select
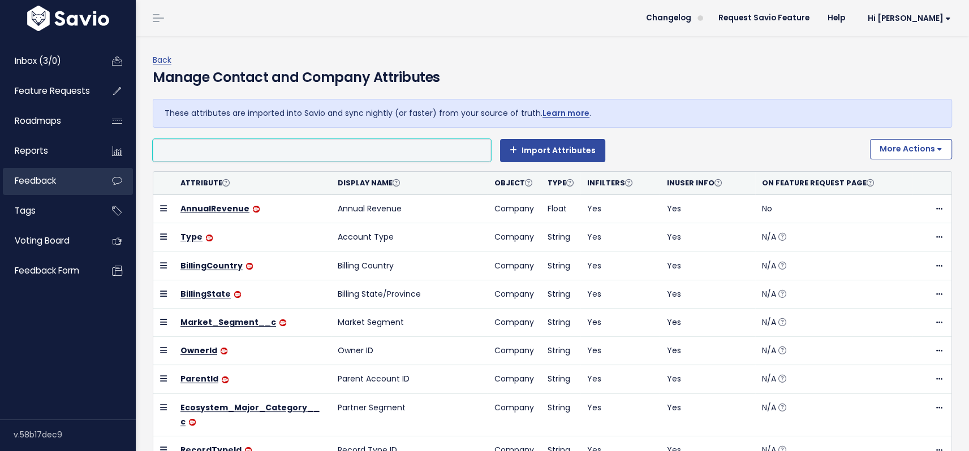
click at [57, 180] on link "Feedback" at bounding box center [48, 181] width 91 height 26
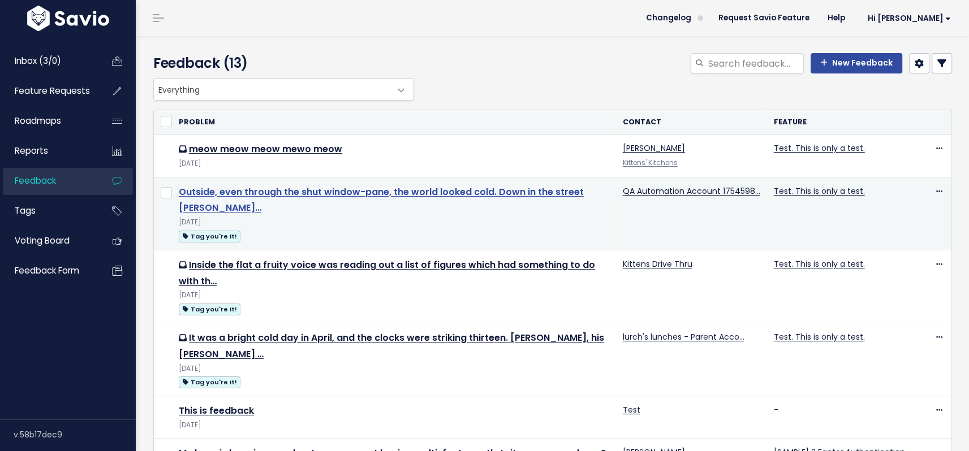
click at [231, 192] on link "Outside, even through the shut window-pane, the world looked cold. Down in the …" at bounding box center [381, 200] width 405 height 29
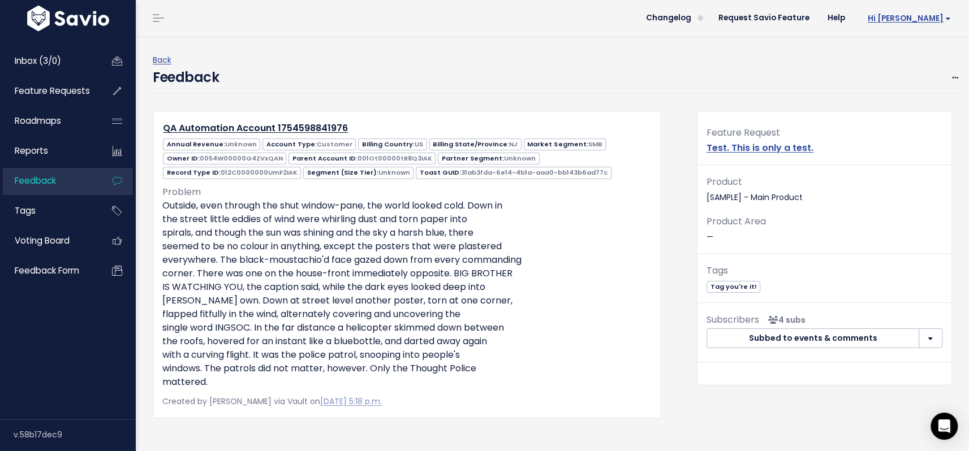
click at [932, 17] on span "Hi [PERSON_NAME]" at bounding box center [909, 18] width 83 height 8
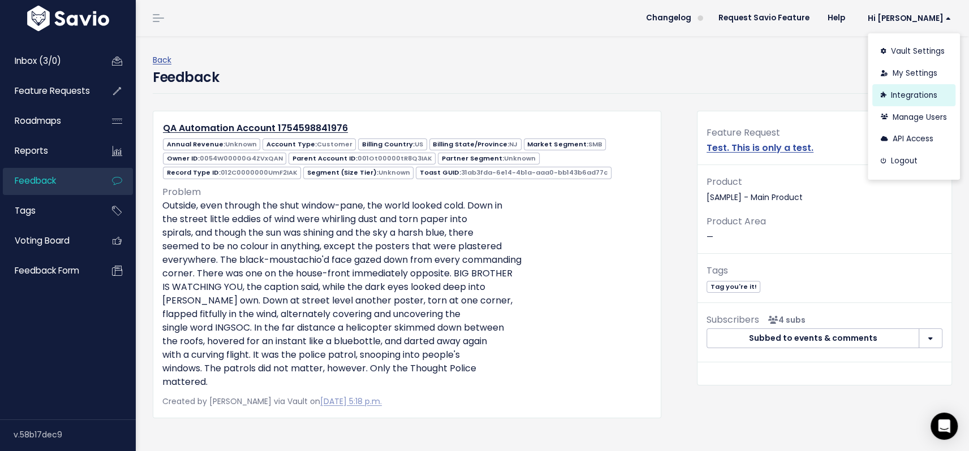
click at [907, 94] on link "Integrations" at bounding box center [913, 95] width 83 height 22
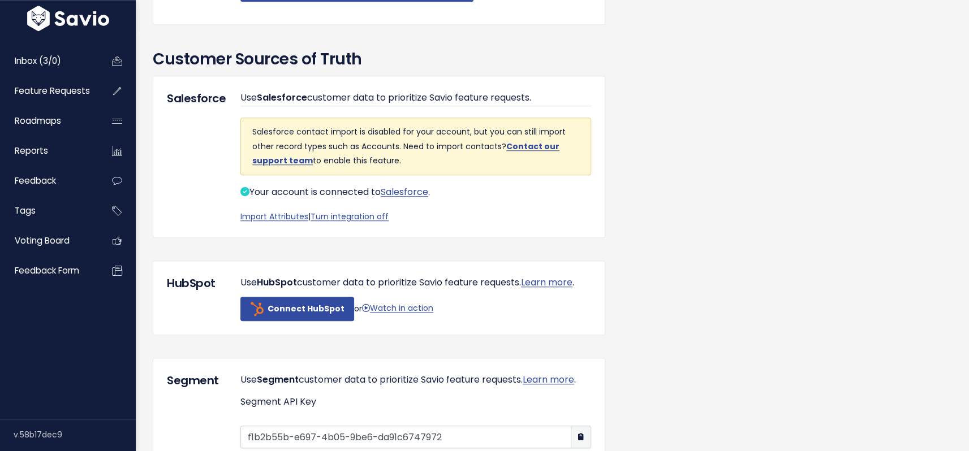
scroll to position [820, 0]
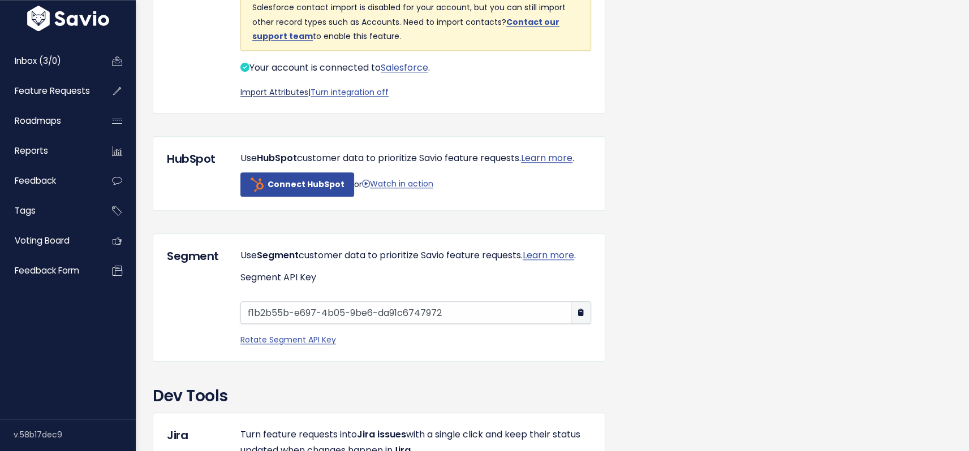
click at [278, 98] on link "Import Attributes" at bounding box center [274, 92] width 68 height 11
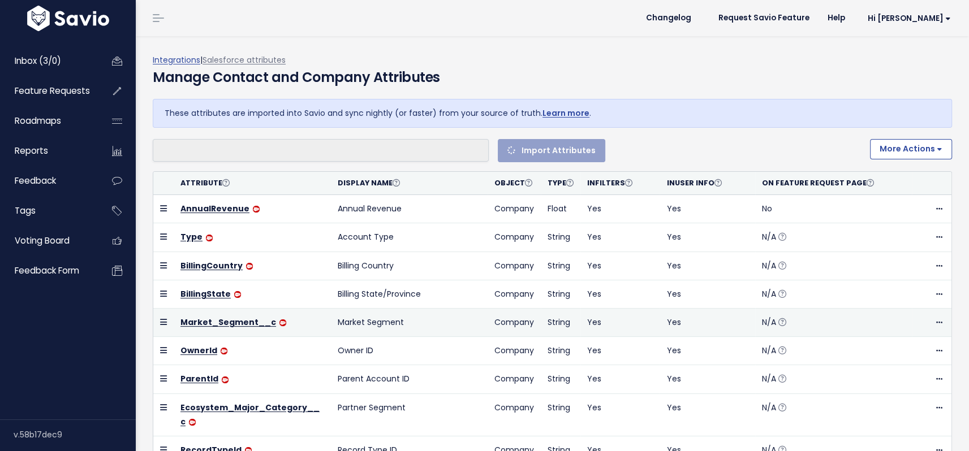
select select
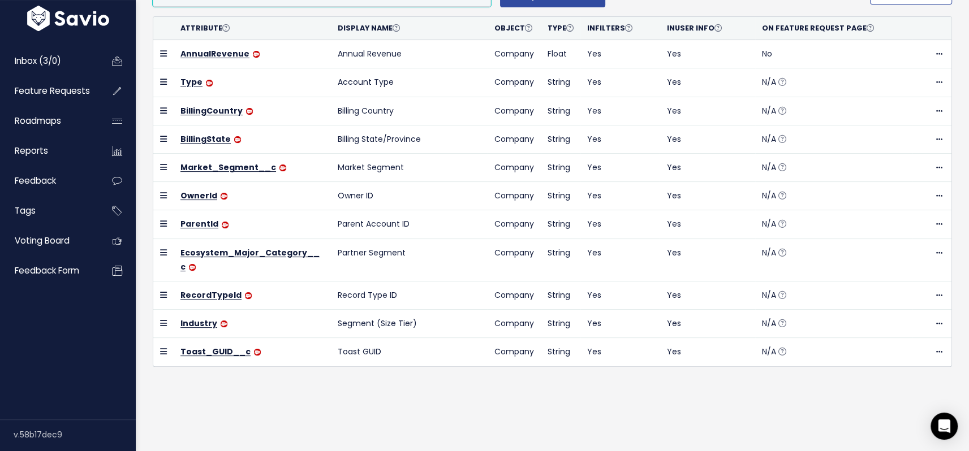
scroll to position [18, 0]
